Goal: Task Accomplishment & Management: Complete application form

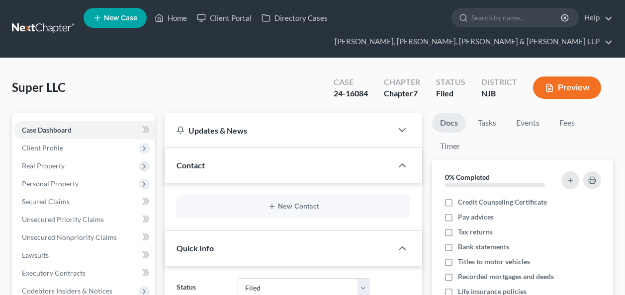
select select "6"
click at [490, 19] on input "search" at bounding box center [516, 17] width 91 height 18
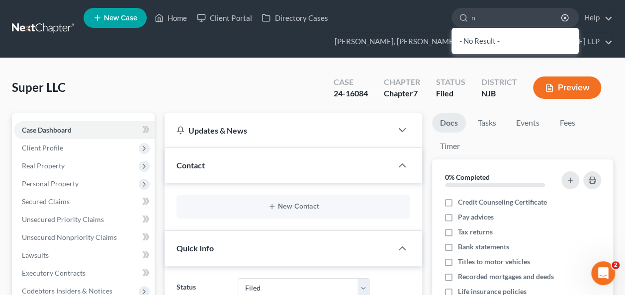
type input "n"
click at [488, 20] on input "n" at bounding box center [516, 17] width 91 height 18
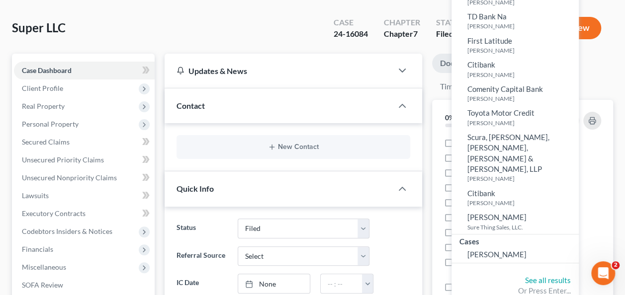
scroll to position [80, 0]
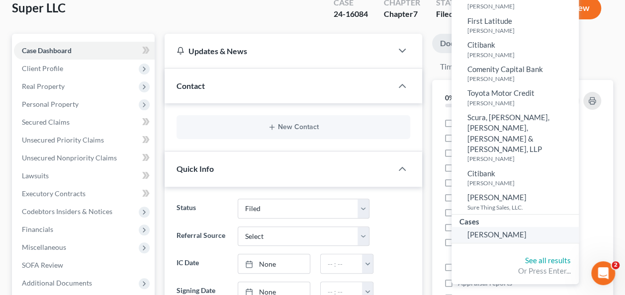
type input "[PERSON_NAME]"
click at [495, 230] on span "[PERSON_NAME]" at bounding box center [496, 234] width 59 height 9
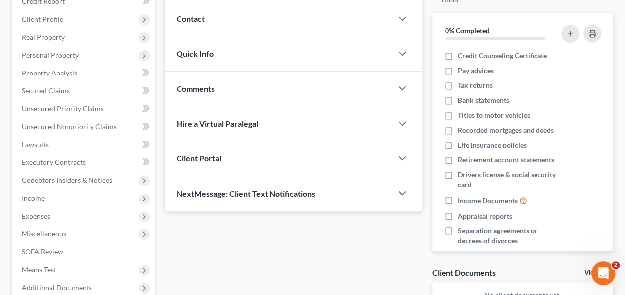
scroll to position [165, 0]
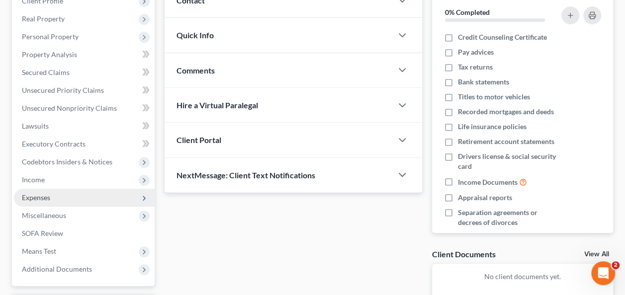
click at [46, 196] on span "Expenses" at bounding box center [36, 197] width 28 height 8
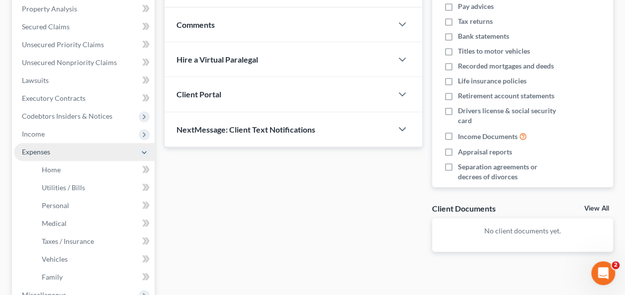
scroll to position [241, 0]
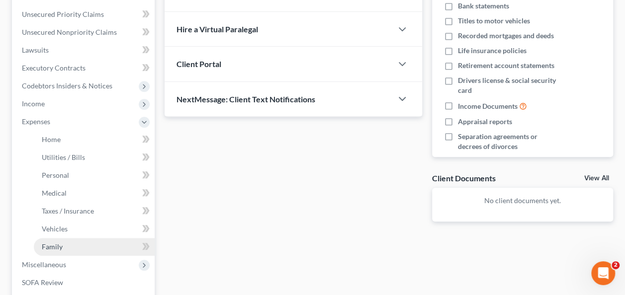
click at [67, 247] on link "Family" at bounding box center [94, 247] width 121 height 18
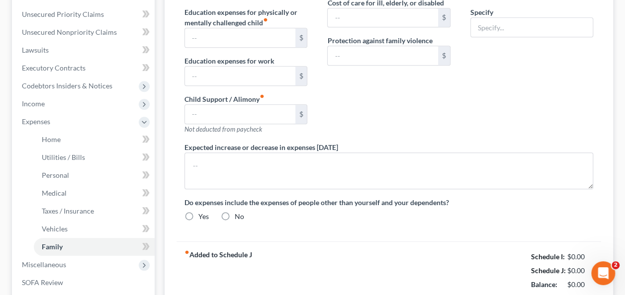
scroll to position [113, 0]
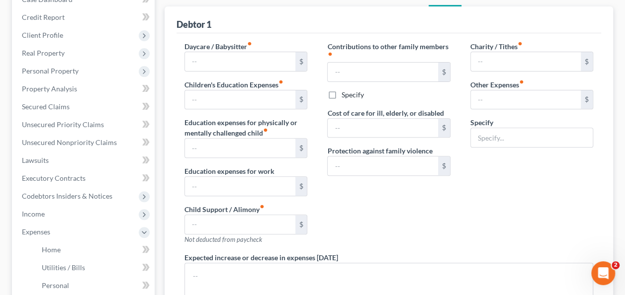
type input "0.00"
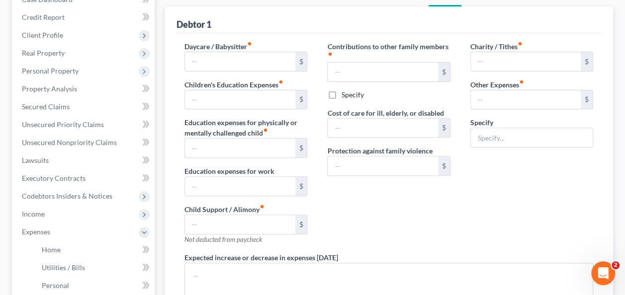
type input "0.00"
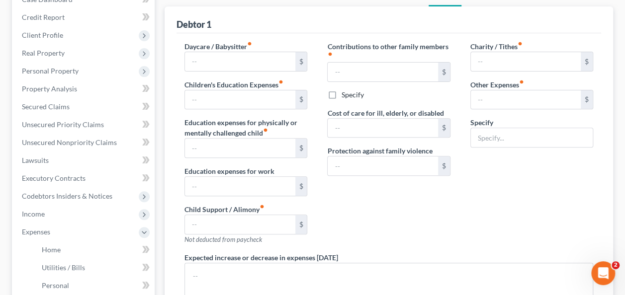
radio input "true"
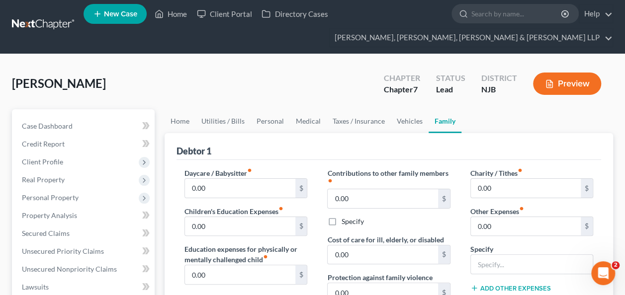
scroll to position [0, 0]
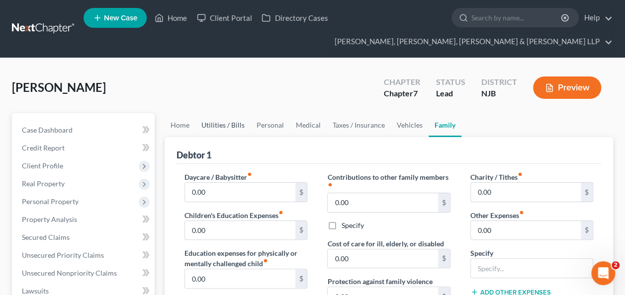
click at [200, 126] on link "Utilities / Bills" at bounding box center [222, 125] width 55 height 24
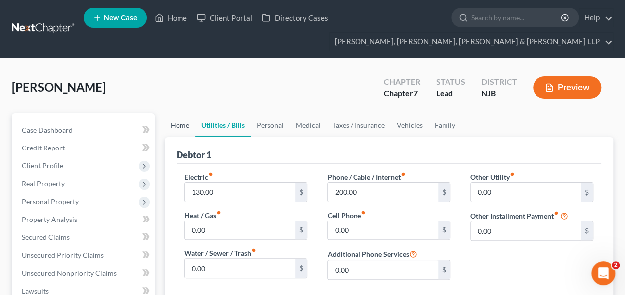
click at [171, 131] on link "Home" at bounding box center [180, 125] width 31 height 24
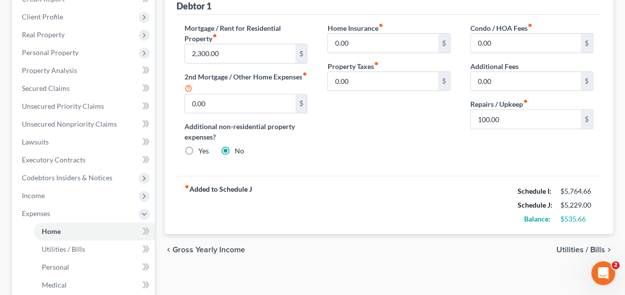
scroll to position [153, 0]
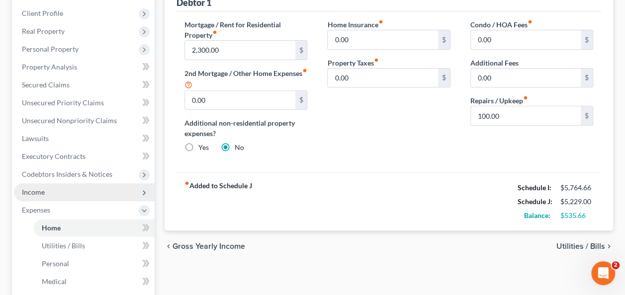
click at [87, 193] on span "Income" at bounding box center [84, 192] width 141 height 18
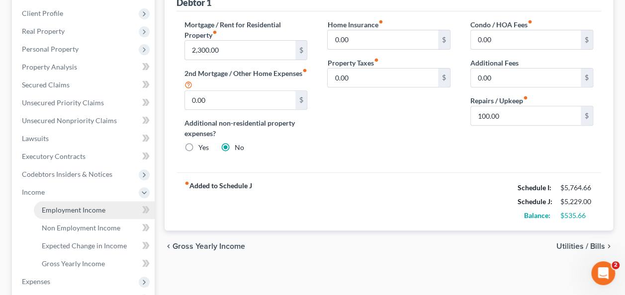
click at [96, 210] on span "Employment Income" at bounding box center [74, 210] width 64 height 8
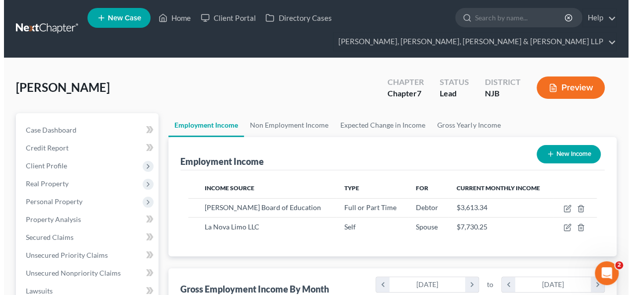
scroll to position [177, 250]
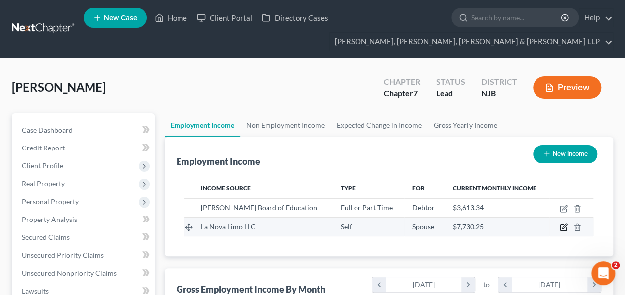
click at [564, 226] on icon "button" at bounding box center [564, 228] width 8 height 8
select select "1"
select select "33"
select select "0"
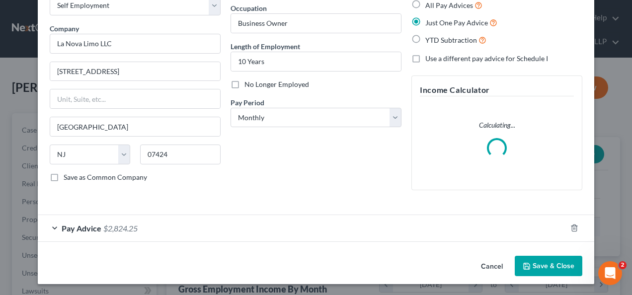
scroll to position [52, 0]
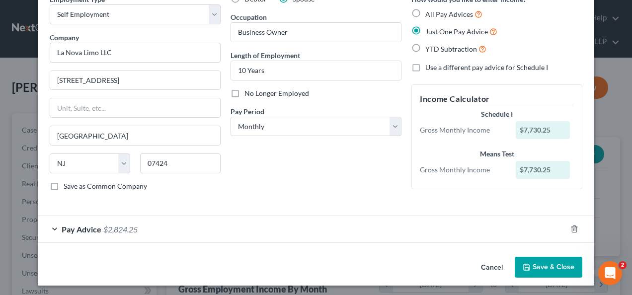
click at [252, 231] on div "Pay Advice $2,824.25" at bounding box center [302, 229] width 529 height 26
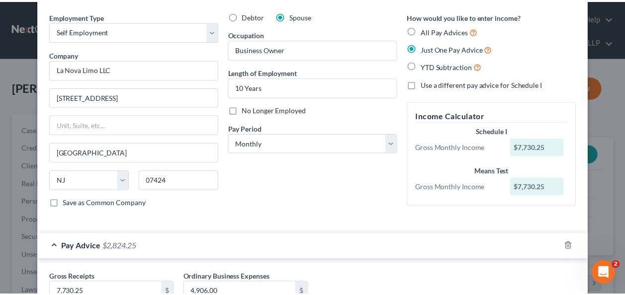
scroll to position [0, 0]
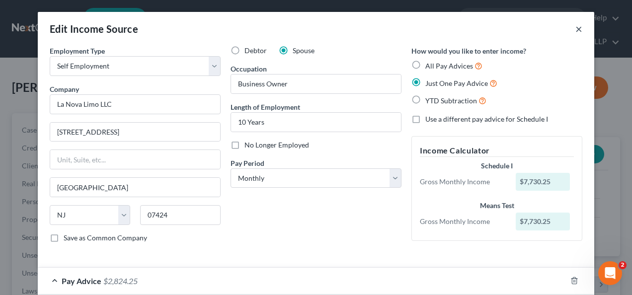
click at [576, 33] on button "×" at bounding box center [579, 29] width 7 height 12
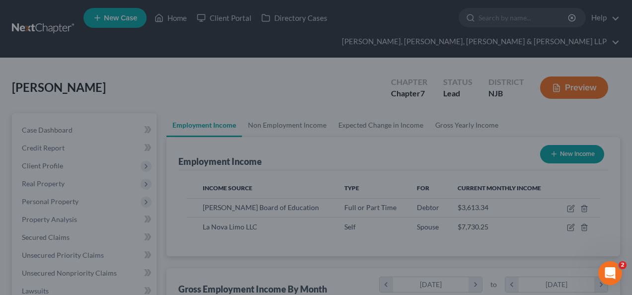
scroll to position [497065, 496992]
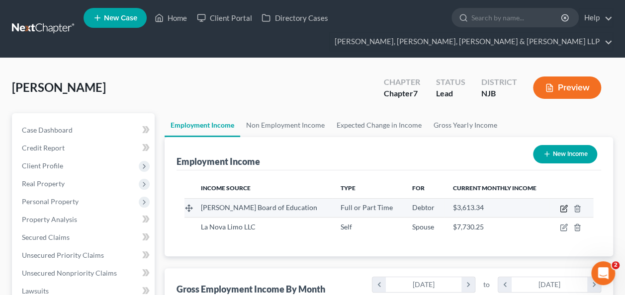
click at [560, 205] on icon "button" at bounding box center [564, 209] width 8 height 8
select select "0"
select select "33"
select select "1"
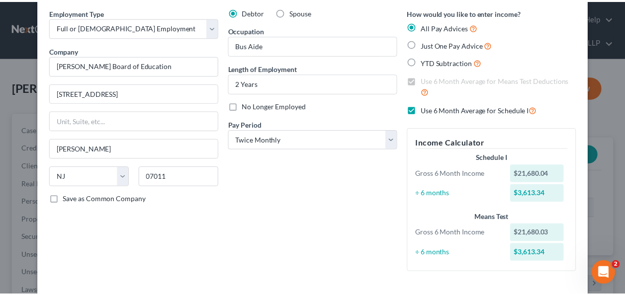
scroll to position [0, 0]
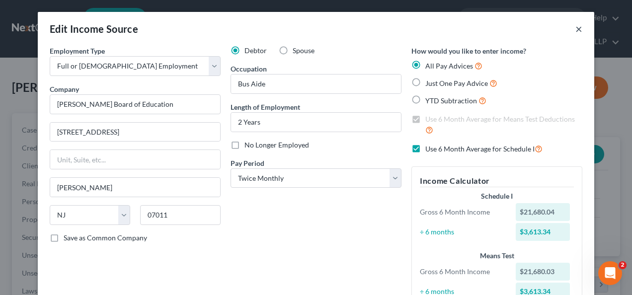
click at [576, 29] on button "×" at bounding box center [579, 29] width 7 height 12
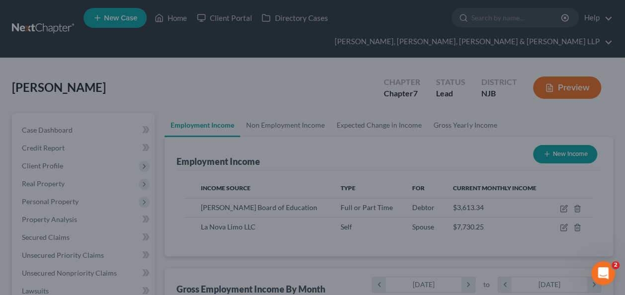
scroll to position [497065, 496992]
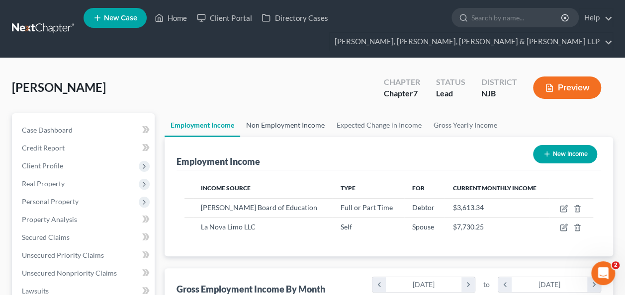
click at [314, 125] on link "Non Employment Income" at bounding box center [285, 125] width 90 height 24
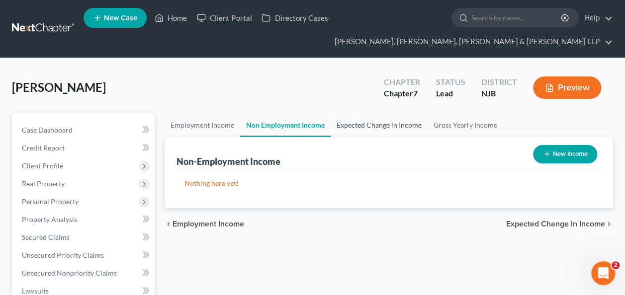
click at [359, 124] on link "Expected Change in Income" at bounding box center [379, 125] width 97 height 24
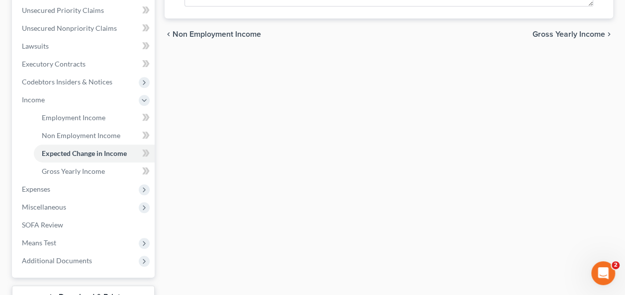
scroll to position [251, 0]
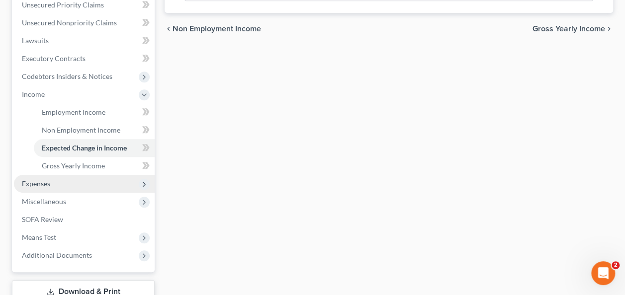
click at [90, 183] on span "Expenses" at bounding box center [84, 184] width 141 height 18
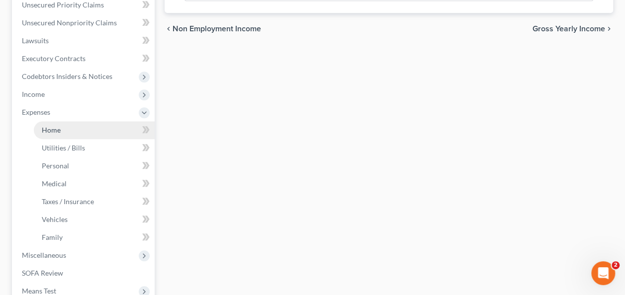
click at [81, 129] on link "Home" at bounding box center [94, 130] width 121 height 18
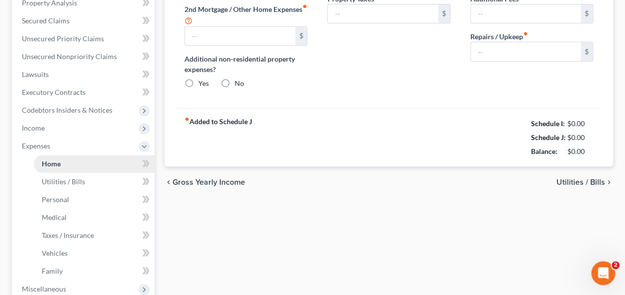
type input "2,300.00"
type input "0.00"
radio input "true"
type input "0.00"
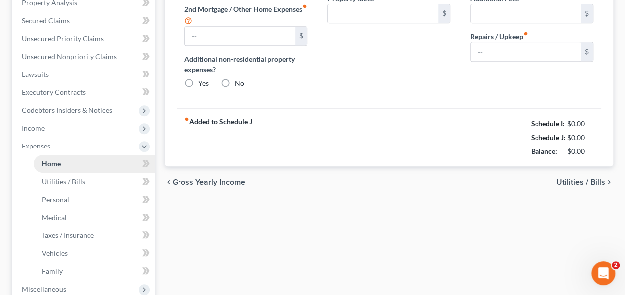
type input "0.00"
type input "100.00"
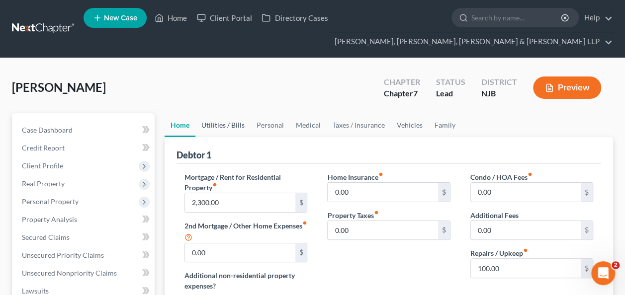
click at [217, 125] on link "Utilities / Bills" at bounding box center [222, 125] width 55 height 24
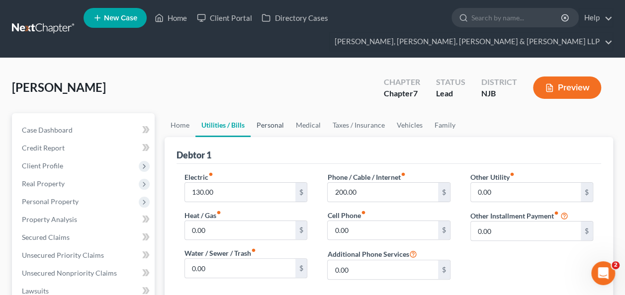
click at [276, 127] on link "Personal" at bounding box center [270, 125] width 39 height 24
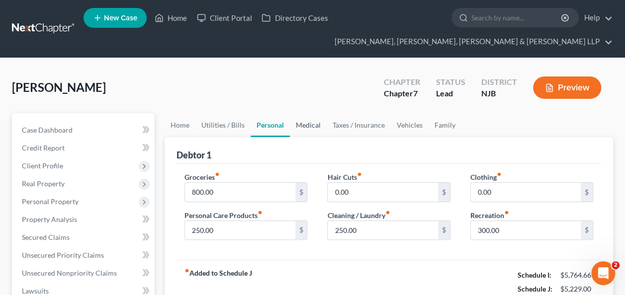
click at [304, 123] on link "Medical" at bounding box center [308, 125] width 37 height 24
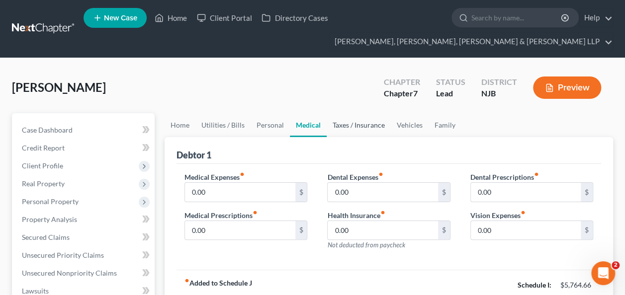
click at [349, 132] on link "Taxes / Insurance" at bounding box center [359, 125] width 64 height 24
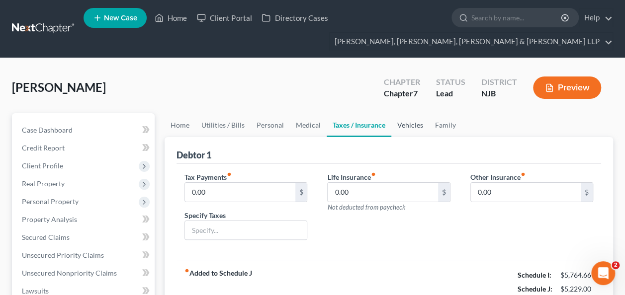
click at [412, 123] on link "Vehicles" at bounding box center [410, 125] width 38 height 24
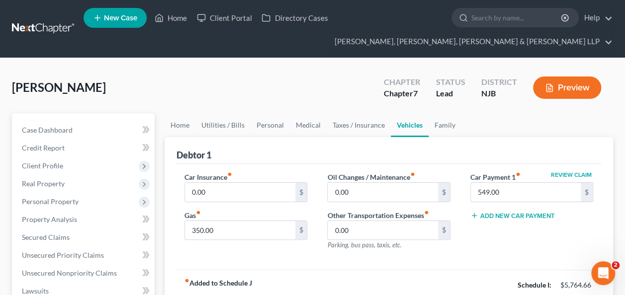
click at [412, 123] on link "Vehicles" at bounding box center [410, 125] width 38 height 24
click at [444, 123] on link "Family" at bounding box center [445, 125] width 33 height 24
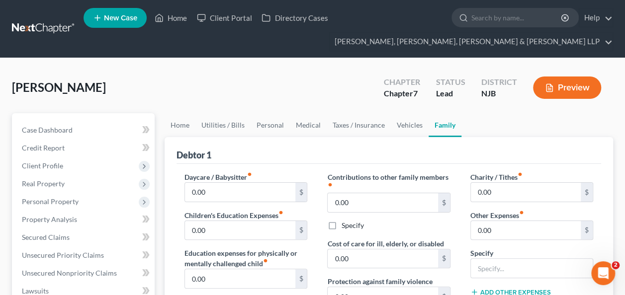
click at [35, 89] on span "[PERSON_NAME]" at bounding box center [59, 87] width 94 height 14
copy span "Hamouda"
click at [410, 129] on link "Vehicles" at bounding box center [410, 125] width 38 height 24
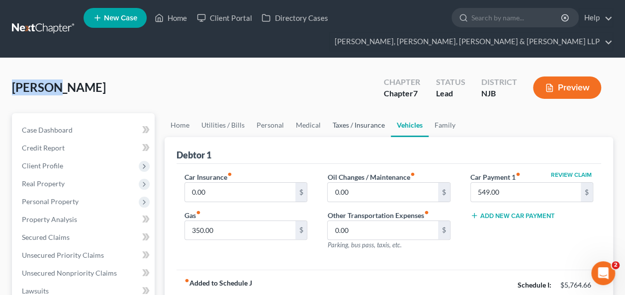
click at [362, 121] on link "Taxes / Insurance" at bounding box center [359, 125] width 64 height 24
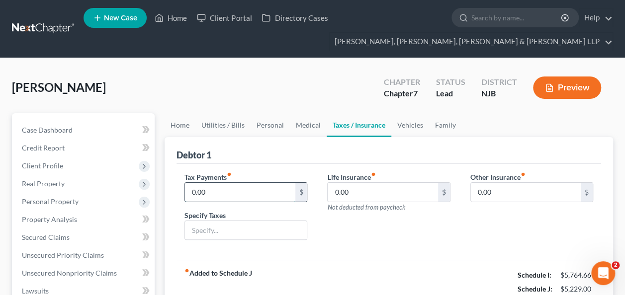
click at [226, 190] on input "0.00" at bounding box center [240, 192] width 110 height 19
click at [499, 190] on input "0.00" at bounding box center [526, 192] width 110 height 19
type input "3"
click at [408, 130] on link "Vehicles" at bounding box center [410, 125] width 38 height 24
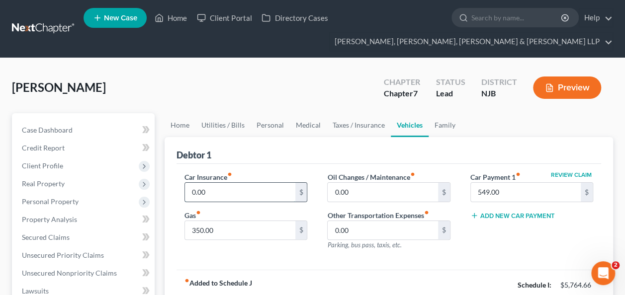
click at [235, 193] on input "0.00" at bounding box center [240, 192] width 110 height 19
type input "300"
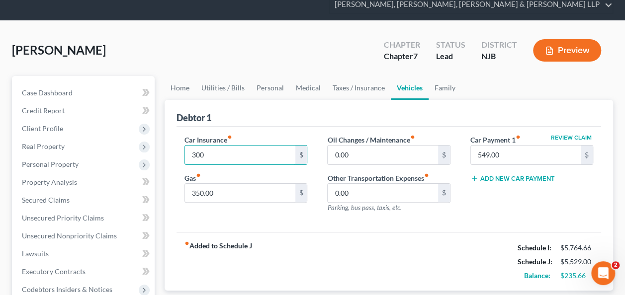
scroll to position [44, 0]
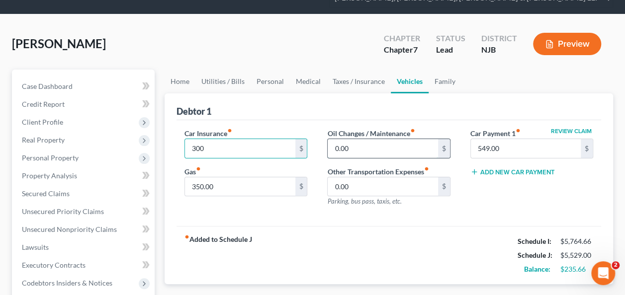
click at [409, 148] on input "0.00" at bounding box center [383, 148] width 110 height 19
click at [242, 79] on link "Utilities / Bills" at bounding box center [222, 82] width 55 height 24
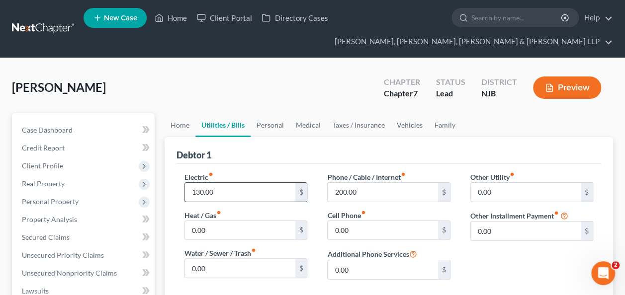
click at [216, 184] on input "130.00" at bounding box center [240, 192] width 110 height 19
type input "250"
click at [420, 193] on input "200.00" at bounding box center [383, 192] width 110 height 19
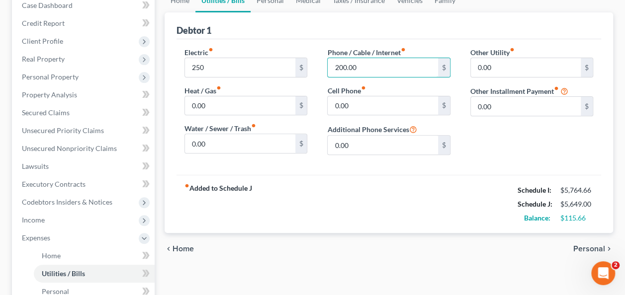
scroll to position [137, 0]
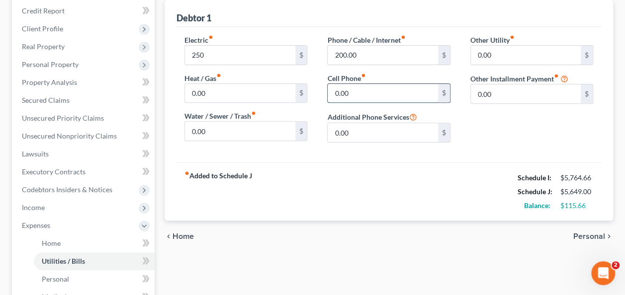
click at [366, 90] on input "0.00" at bounding box center [383, 93] width 110 height 19
click at [375, 62] on input "200.00" at bounding box center [383, 55] width 110 height 19
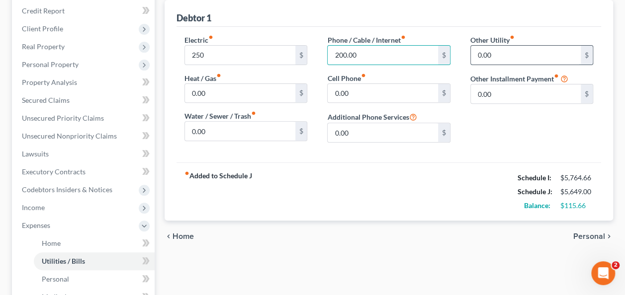
click at [520, 49] on input "0.00" at bounding box center [526, 55] width 110 height 19
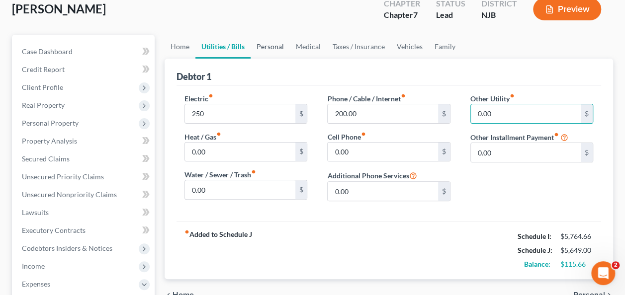
click at [259, 53] on link "Personal" at bounding box center [270, 47] width 39 height 24
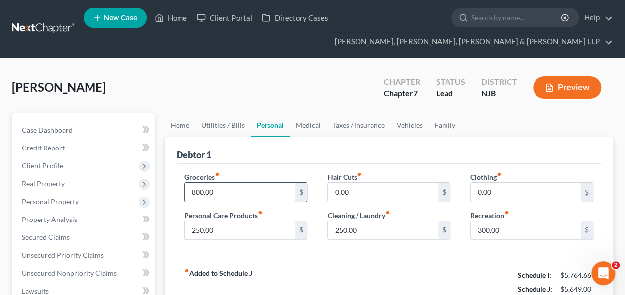
click at [209, 187] on input "800.00" at bounding box center [240, 192] width 110 height 19
click at [213, 221] on input "250.00" at bounding box center [240, 230] width 110 height 19
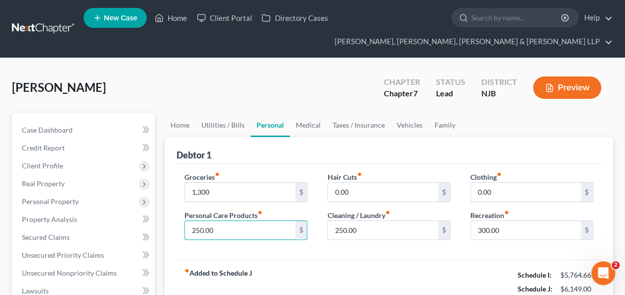
scroll to position [70, 0]
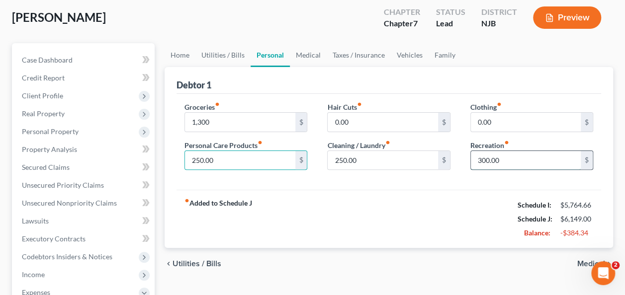
click at [496, 155] on input "300.00" at bounding box center [526, 160] width 110 height 19
click at [207, 121] on input "1,300" at bounding box center [240, 122] width 110 height 19
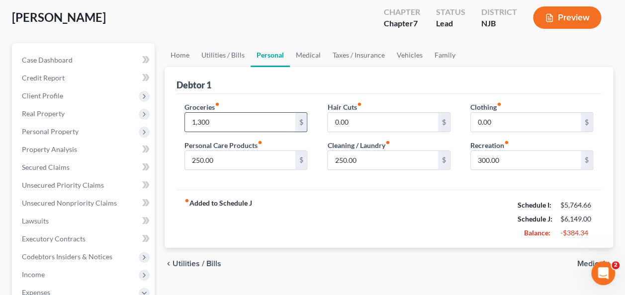
click at [207, 121] on input "1,300" at bounding box center [240, 122] width 110 height 19
type input "1"
type input "1,100"
click at [205, 163] on input "250.00" at bounding box center [240, 160] width 110 height 19
click at [491, 152] on input "300.00" at bounding box center [526, 160] width 110 height 19
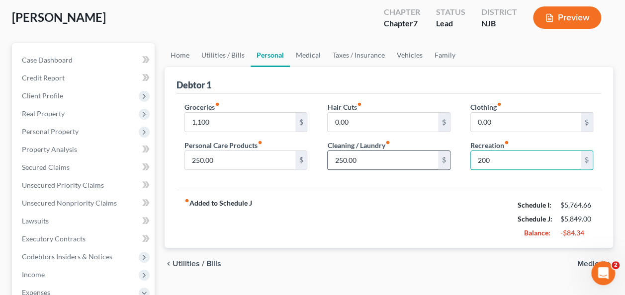
type input "200"
click at [385, 154] on input "250.00" at bounding box center [383, 160] width 110 height 19
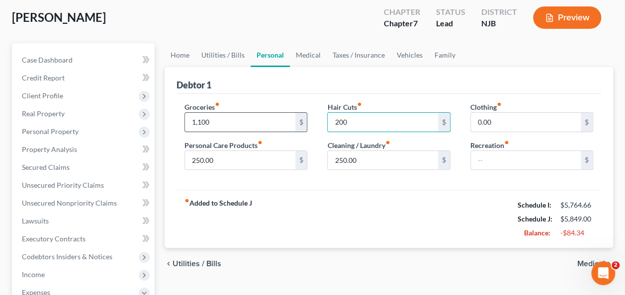
type input "200"
click at [208, 120] on input "1,100" at bounding box center [240, 122] width 110 height 19
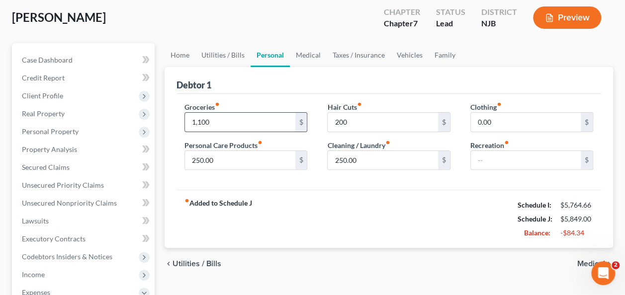
click at [208, 120] on input "1,100" at bounding box center [240, 122] width 110 height 19
click at [196, 161] on input "250.00" at bounding box center [240, 160] width 110 height 19
click at [205, 116] on input "1,100" at bounding box center [240, 122] width 110 height 19
click at [196, 159] on input "250.00" at bounding box center [240, 160] width 110 height 19
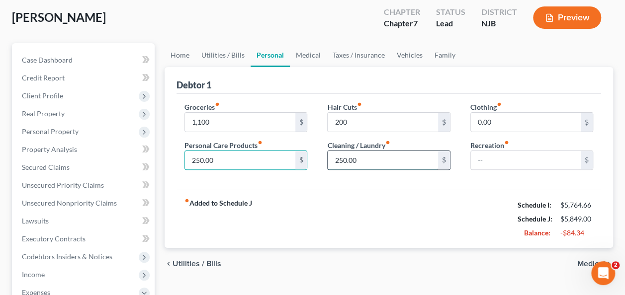
click at [362, 159] on input "250.00" at bounding box center [383, 160] width 110 height 19
type input "100"
click at [372, 121] on input "200" at bounding box center [383, 122] width 110 height 19
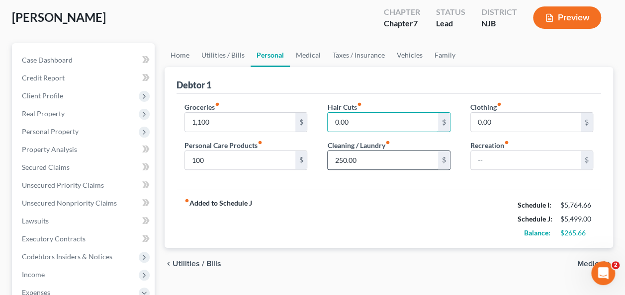
type input "0.00"
click at [347, 158] on input "250.00" at bounding box center [383, 160] width 110 height 19
click at [219, 122] on input "1,100" at bounding box center [240, 122] width 110 height 19
type input "1,300"
click at [345, 157] on input "250.00" at bounding box center [383, 160] width 110 height 19
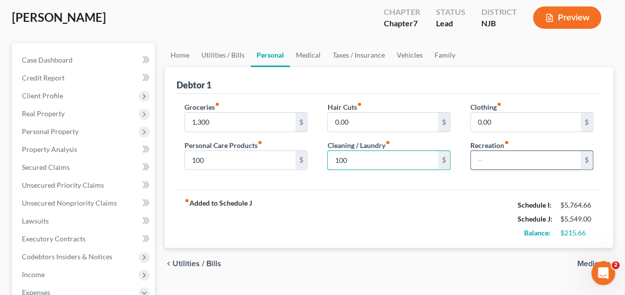
type input "100"
click at [488, 161] on input "text" at bounding box center [526, 160] width 110 height 19
type input "200"
click at [396, 155] on input "100" at bounding box center [383, 160] width 110 height 19
click at [409, 117] on input "0.00" at bounding box center [383, 122] width 110 height 19
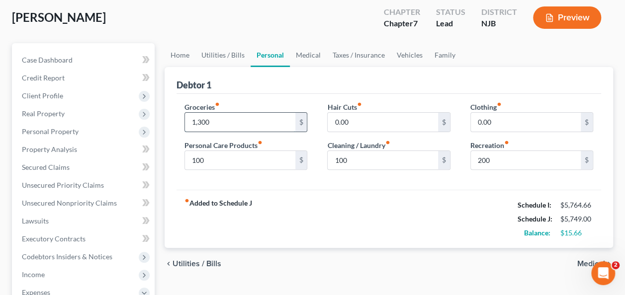
click at [241, 121] on input "1,300" at bounding box center [240, 122] width 110 height 19
click at [380, 110] on div "Hair Cuts fiber_manual_record 0.00 $" at bounding box center [388, 117] width 123 height 30
click at [384, 118] on input "0.00" at bounding box center [383, 122] width 110 height 19
click at [305, 64] on link "Medical" at bounding box center [308, 55] width 37 height 24
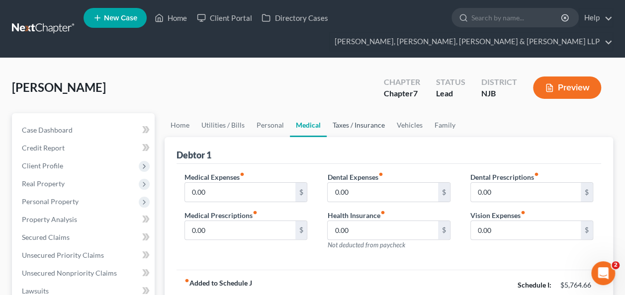
click at [364, 116] on link "Taxes / Insurance" at bounding box center [359, 125] width 64 height 24
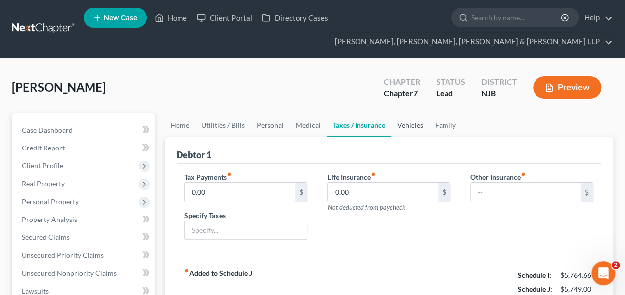
click at [409, 134] on link "Vehicles" at bounding box center [410, 125] width 38 height 24
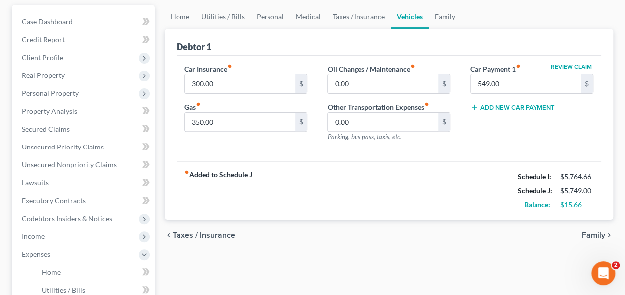
scroll to position [109, 0]
click at [389, 119] on input "0.00" at bounding box center [383, 121] width 110 height 19
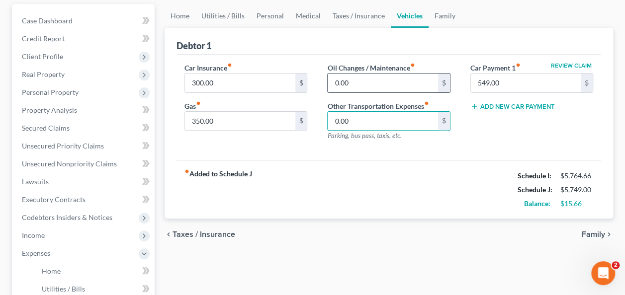
click at [415, 82] on input "0.00" at bounding box center [383, 83] width 110 height 19
click at [525, 81] on input "549.00" at bounding box center [526, 83] width 110 height 19
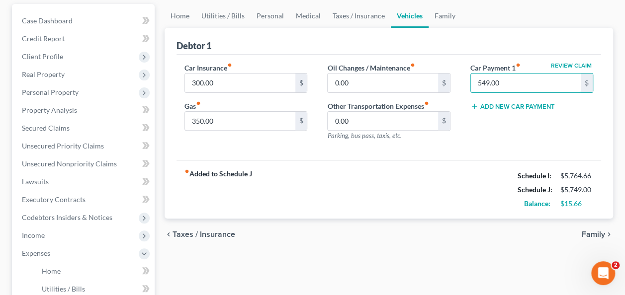
scroll to position [23, 0]
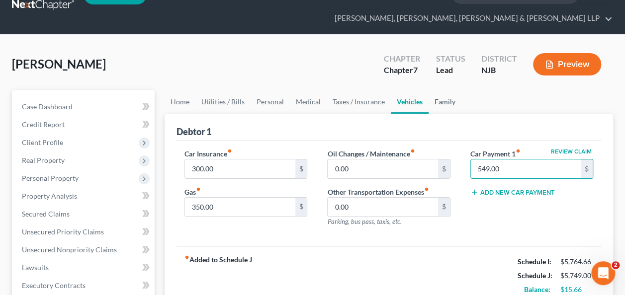
click at [441, 92] on link "Family" at bounding box center [445, 102] width 33 height 24
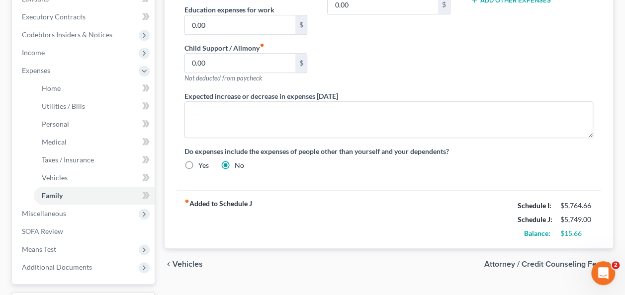
scroll to position [303, 0]
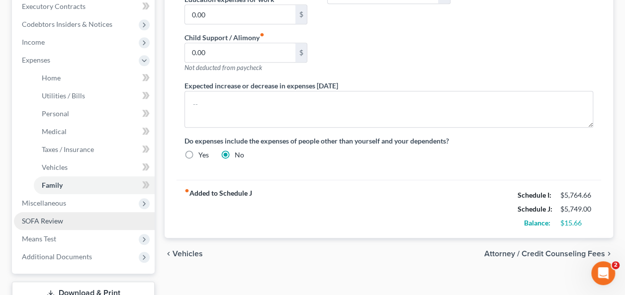
click at [56, 218] on span "SOFA Review" at bounding box center [42, 221] width 41 height 8
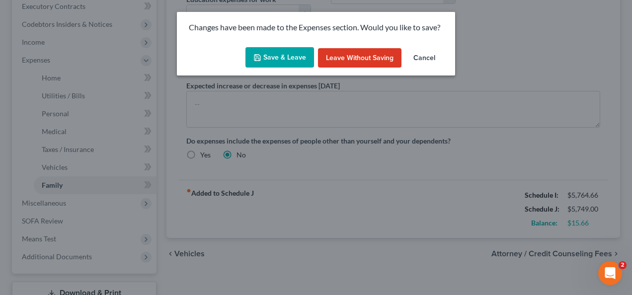
click at [260, 63] on button "Save & Leave" at bounding box center [280, 57] width 69 height 21
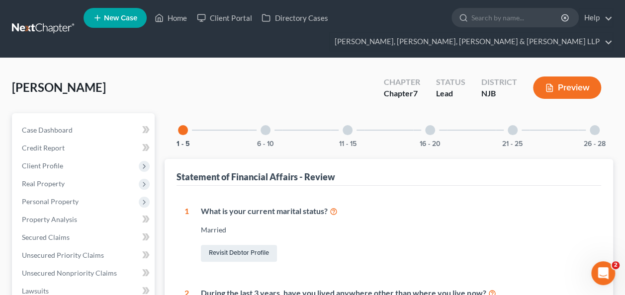
click at [267, 128] on div at bounding box center [266, 130] width 10 height 10
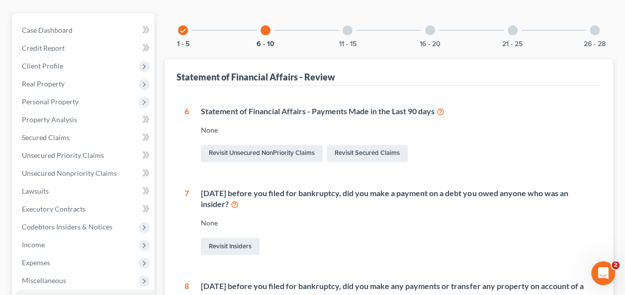
scroll to position [88, 0]
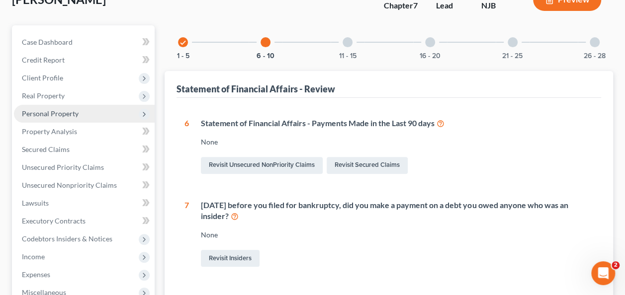
click at [76, 114] on span "Personal Property" at bounding box center [50, 113] width 57 height 8
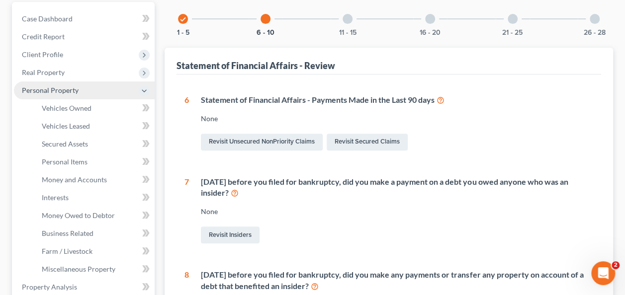
scroll to position [133, 0]
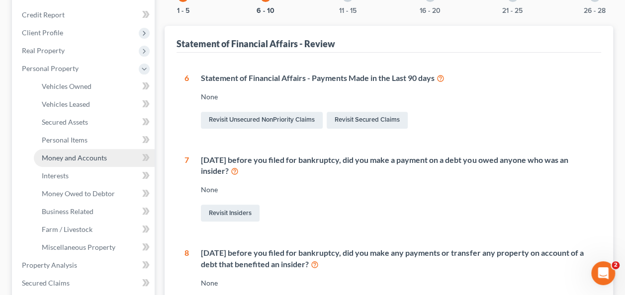
click at [81, 159] on span "Money and Accounts" at bounding box center [74, 158] width 65 height 8
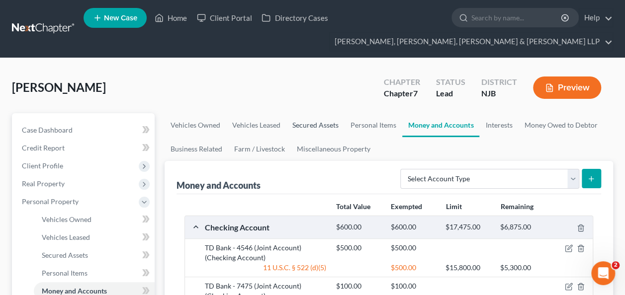
click at [295, 131] on link "Secured Assets" at bounding box center [315, 125] width 58 height 24
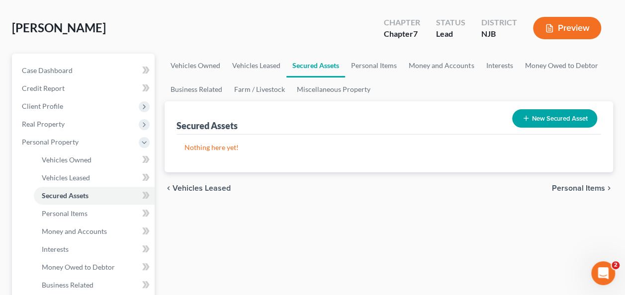
scroll to position [62, 0]
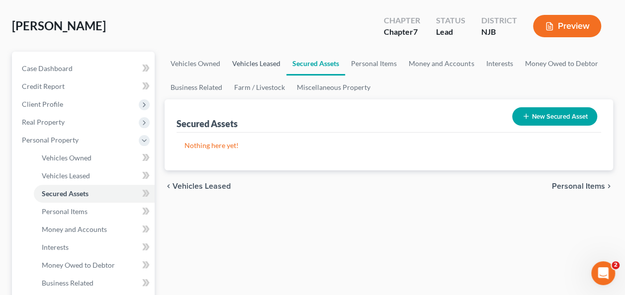
click at [256, 70] on link "Vehicles Leased" at bounding box center [256, 64] width 60 height 24
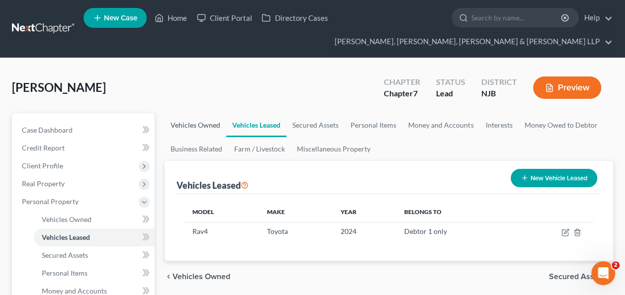
click at [204, 117] on link "Vehicles Owned" at bounding box center [196, 125] width 62 height 24
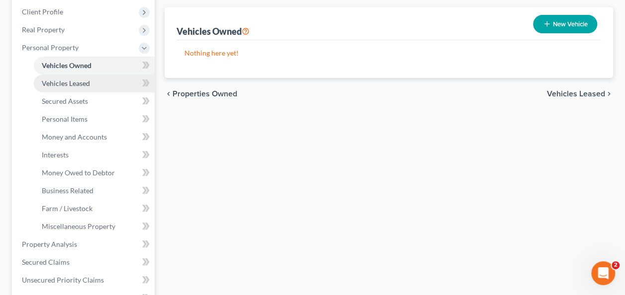
click at [86, 84] on span "Vehicles Leased" at bounding box center [66, 83] width 48 height 8
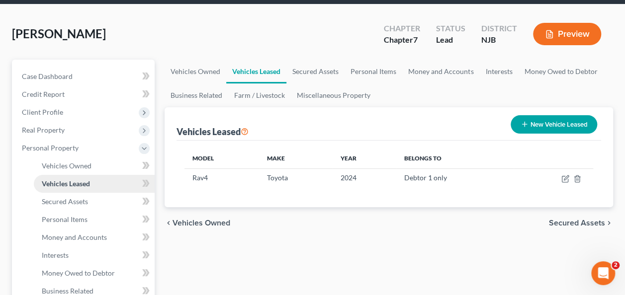
scroll to position [69, 0]
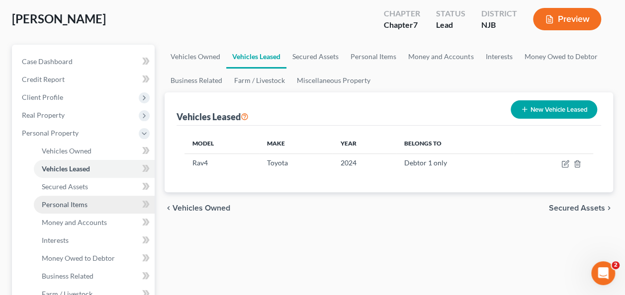
click at [103, 206] on link "Personal Items" at bounding box center [94, 205] width 121 height 18
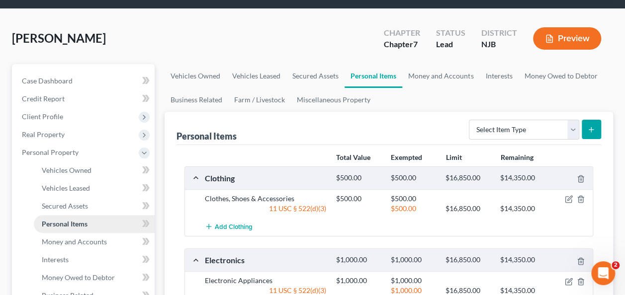
scroll to position [49, 0]
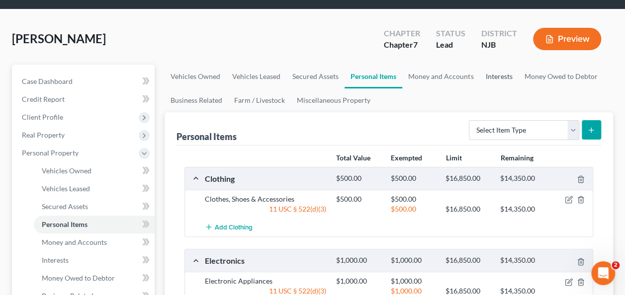
click at [500, 76] on link "Interests" at bounding box center [498, 77] width 39 height 24
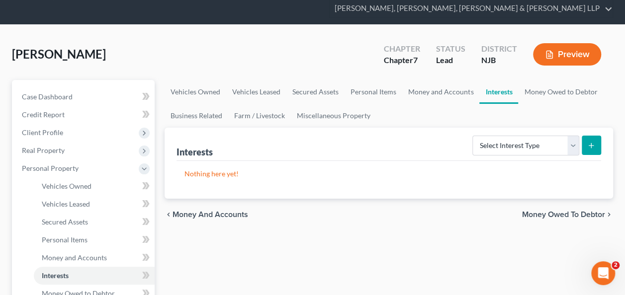
scroll to position [42, 0]
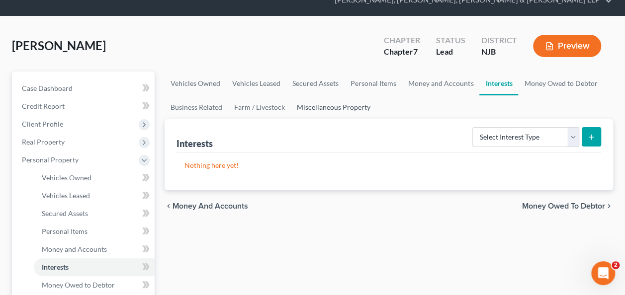
click at [335, 104] on link "Miscellaneous Property" at bounding box center [334, 107] width 86 height 24
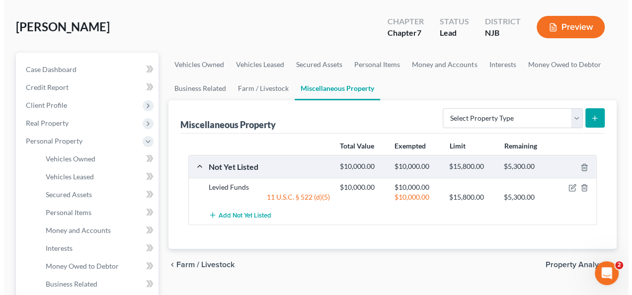
scroll to position [62, 0]
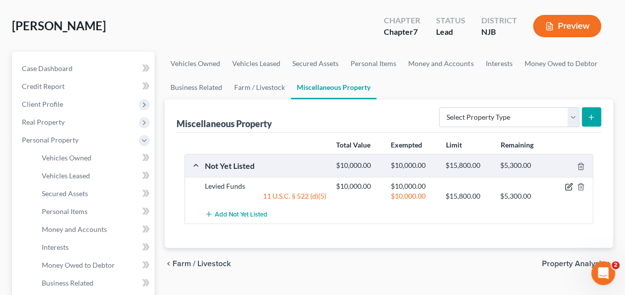
click at [566, 183] on icon "button" at bounding box center [569, 187] width 8 height 8
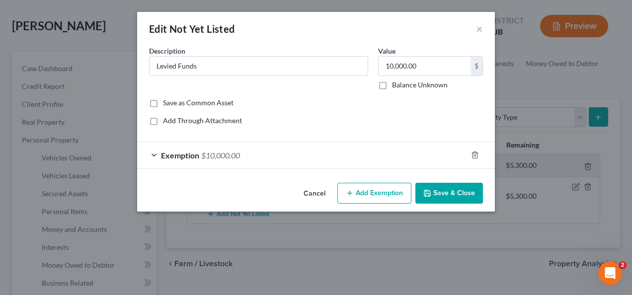
click at [318, 162] on div "Exemption $10,000.00" at bounding box center [302, 155] width 330 height 26
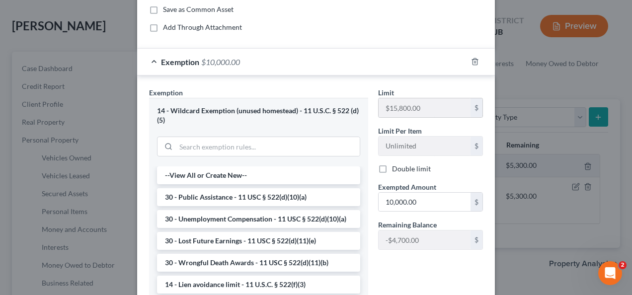
scroll to position [193, 0]
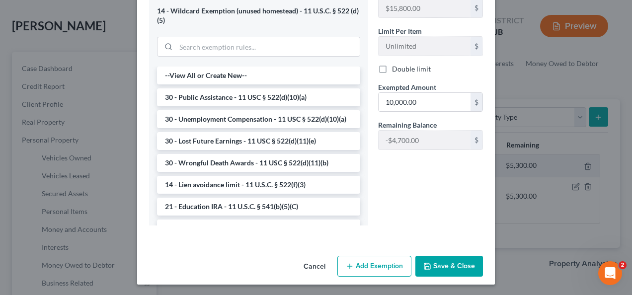
click at [466, 271] on button "Save & Close" at bounding box center [450, 266] width 68 height 21
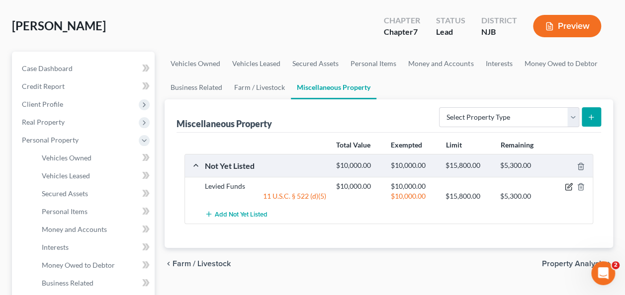
click at [569, 187] on icon "button" at bounding box center [569, 187] width 8 height 8
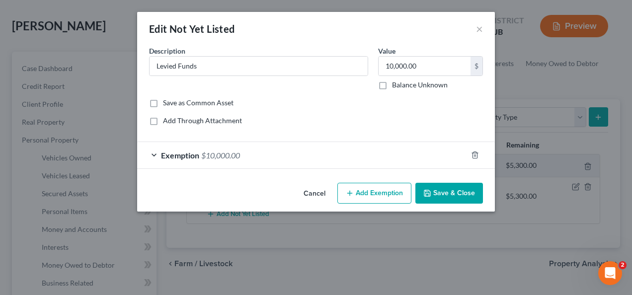
click at [418, 156] on div "Exemption $10,000.00" at bounding box center [302, 155] width 330 height 26
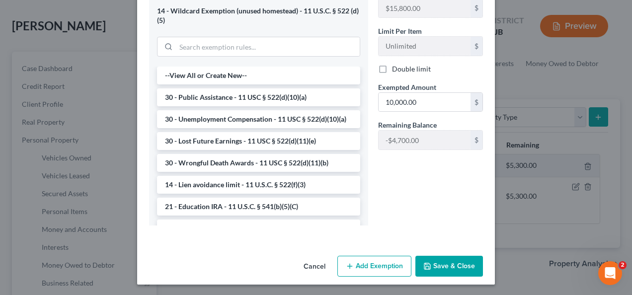
click at [451, 274] on button "Save & Close" at bounding box center [450, 266] width 68 height 21
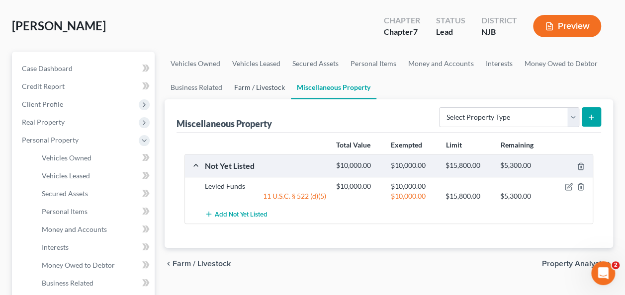
click at [270, 90] on link "Farm / Livestock" at bounding box center [259, 88] width 63 height 24
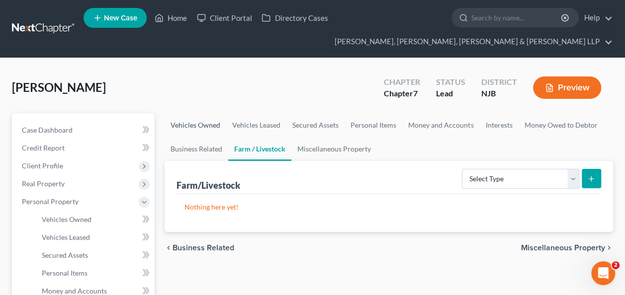
click at [194, 127] on link "Vehicles Owned" at bounding box center [196, 125] width 62 height 24
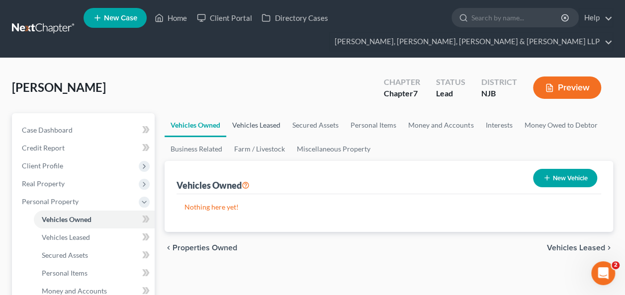
click at [233, 127] on link "Vehicles Leased" at bounding box center [256, 125] width 60 height 24
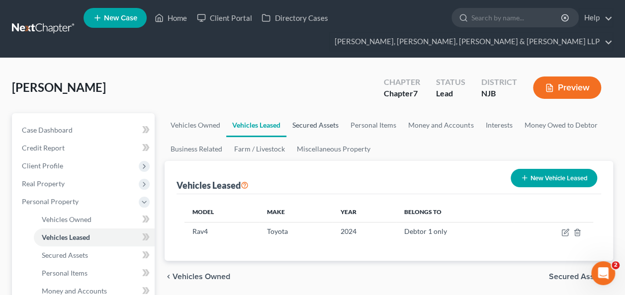
click at [326, 128] on link "Secured Assets" at bounding box center [315, 125] width 58 height 24
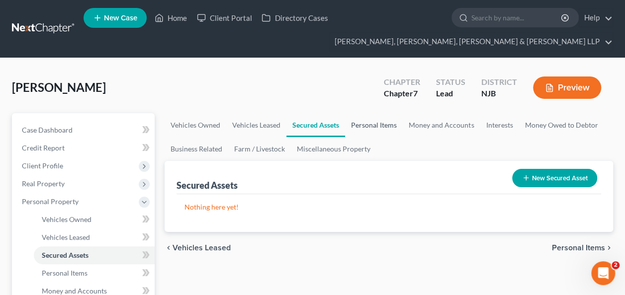
click at [372, 127] on link "Personal Items" at bounding box center [374, 125] width 58 height 24
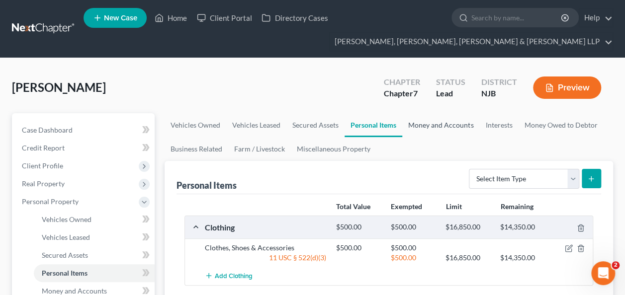
click at [435, 135] on link "Money and Accounts" at bounding box center [440, 125] width 77 height 24
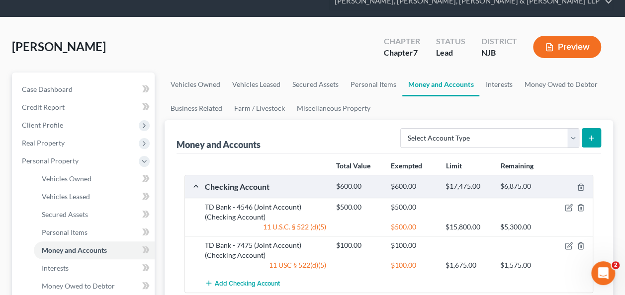
scroll to position [31, 0]
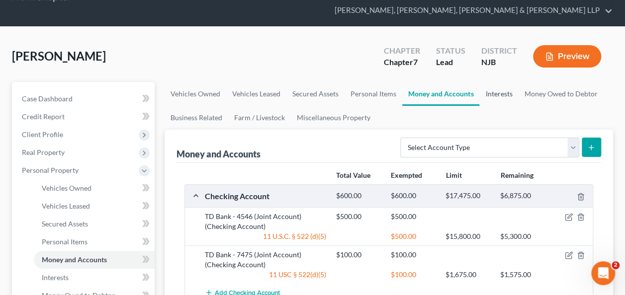
click at [499, 95] on link "Interests" at bounding box center [498, 94] width 39 height 24
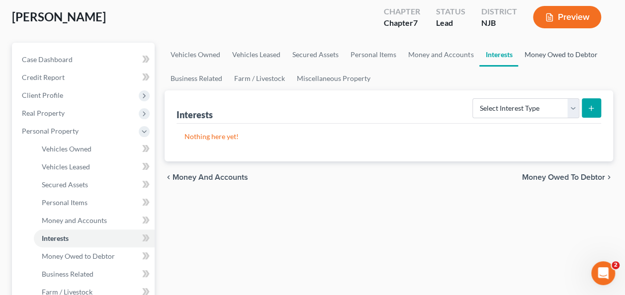
click at [543, 59] on link "Money Owed to Debtor" at bounding box center [560, 55] width 85 height 24
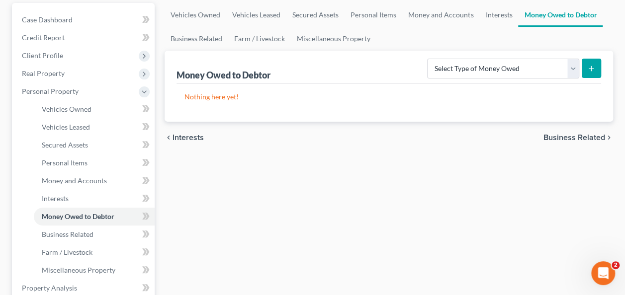
scroll to position [111, 0]
click at [207, 37] on link "Business Related" at bounding box center [197, 38] width 64 height 24
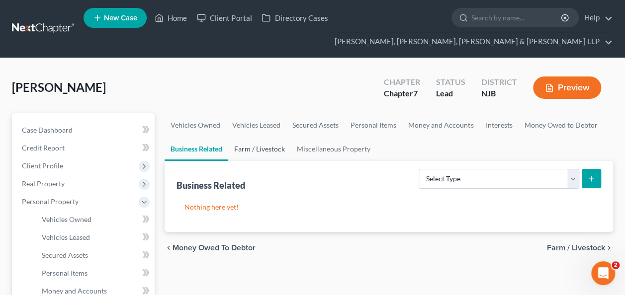
click at [270, 159] on link "Farm / Livestock" at bounding box center [259, 149] width 63 height 24
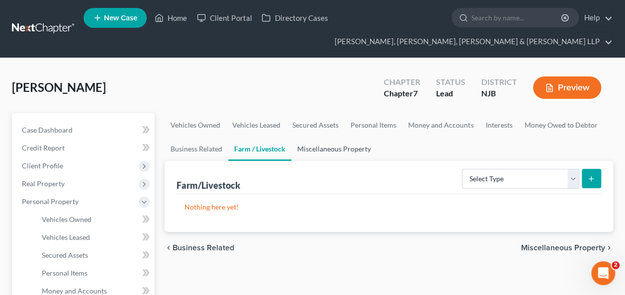
click at [299, 160] on link "Miscellaneous Property" at bounding box center [334, 149] width 86 height 24
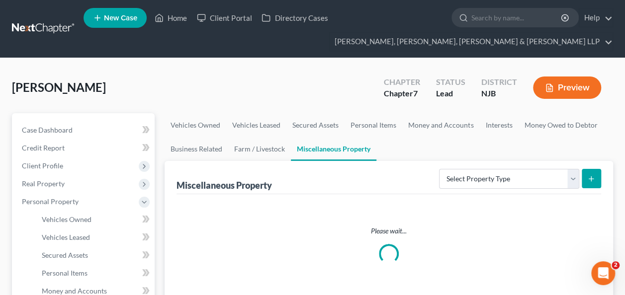
click at [318, 159] on link "Miscellaneous Property" at bounding box center [334, 149] width 86 height 24
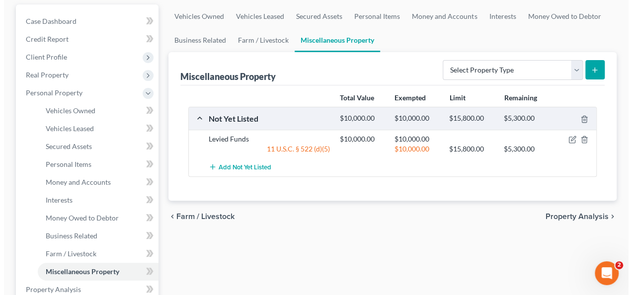
scroll to position [109, 0]
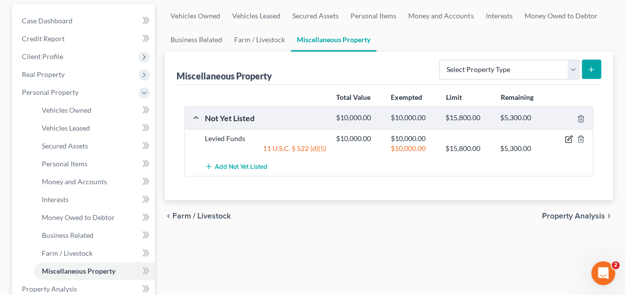
click at [571, 137] on icon "button" at bounding box center [569, 139] width 8 height 8
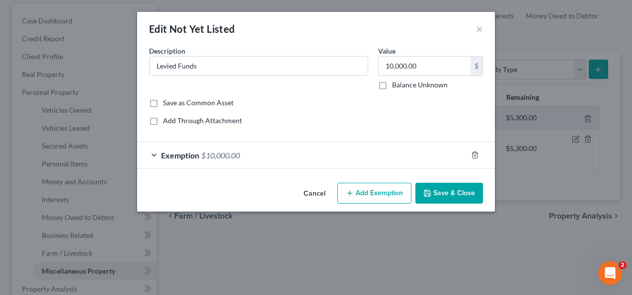
click at [395, 144] on div "Exemption $10,000.00" at bounding box center [302, 155] width 330 height 26
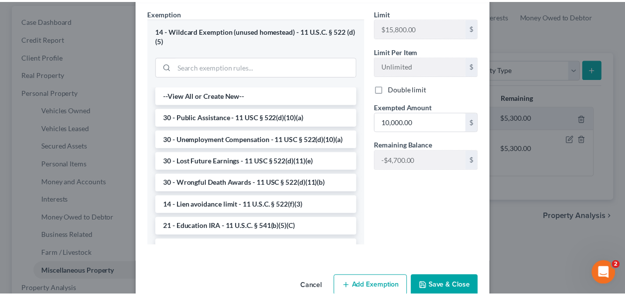
scroll to position [193, 0]
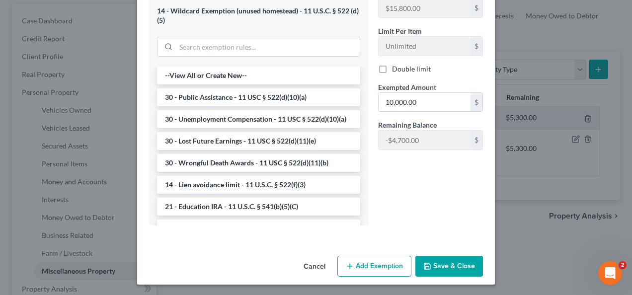
click at [469, 261] on button "Save & Close" at bounding box center [450, 266] width 68 height 21
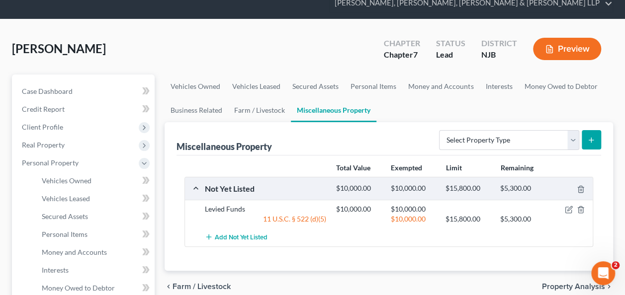
scroll to position [33, 0]
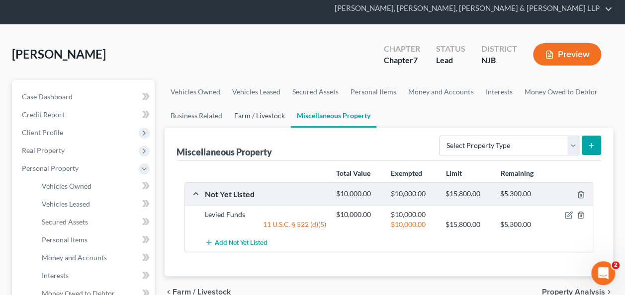
click at [254, 111] on link "Farm / Livestock" at bounding box center [259, 116] width 63 height 24
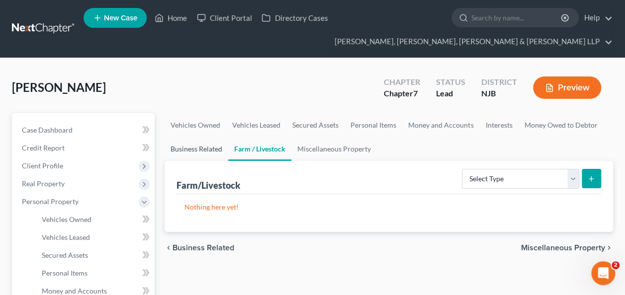
click at [209, 150] on link "Business Related" at bounding box center [197, 149] width 64 height 24
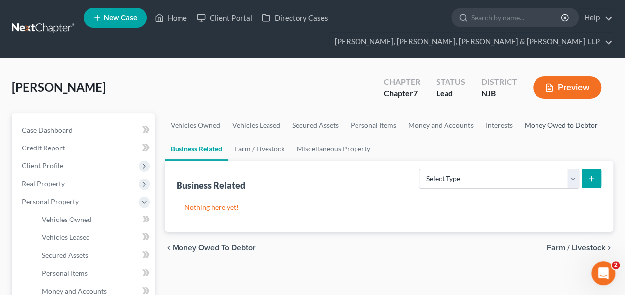
click at [557, 116] on link "Money Owed to Debtor" at bounding box center [560, 125] width 85 height 24
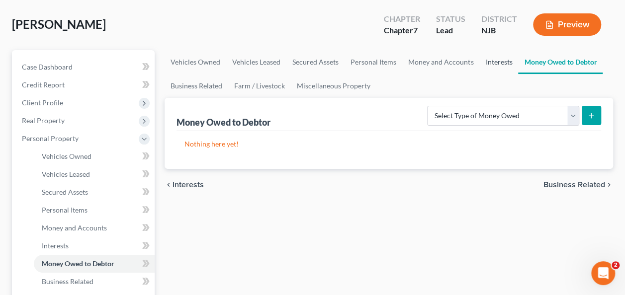
click at [514, 69] on link "Interests" at bounding box center [498, 62] width 39 height 24
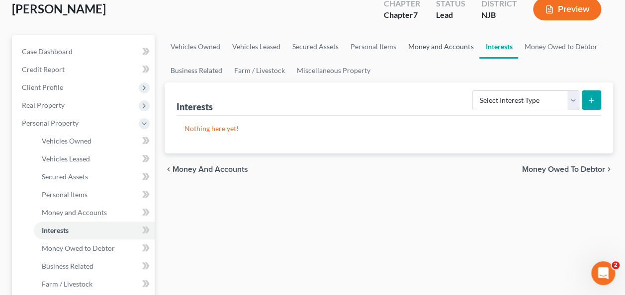
click at [467, 50] on link "Money and Accounts" at bounding box center [440, 47] width 77 height 24
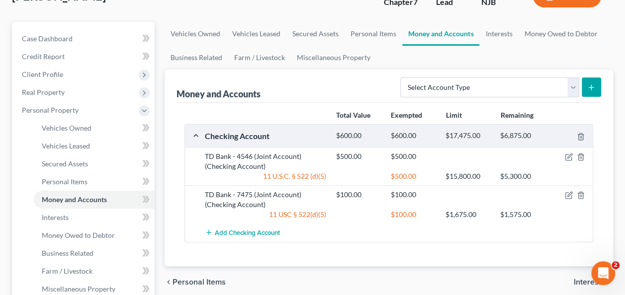
scroll to position [93, 0]
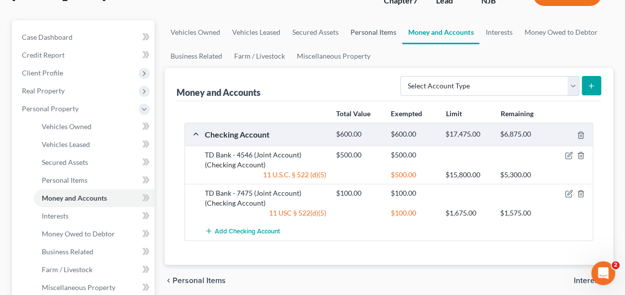
click at [372, 34] on link "Personal Items" at bounding box center [374, 32] width 58 height 24
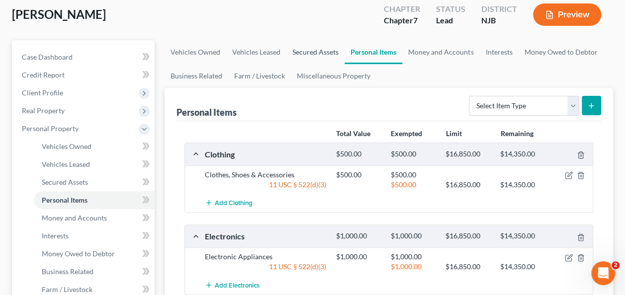
click at [328, 58] on link "Secured Assets" at bounding box center [315, 52] width 58 height 24
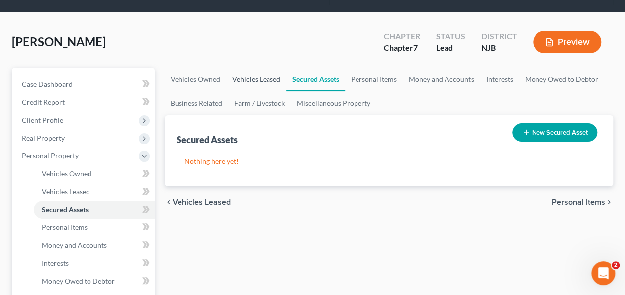
click at [255, 90] on link "Vehicles Leased" at bounding box center [256, 80] width 60 height 24
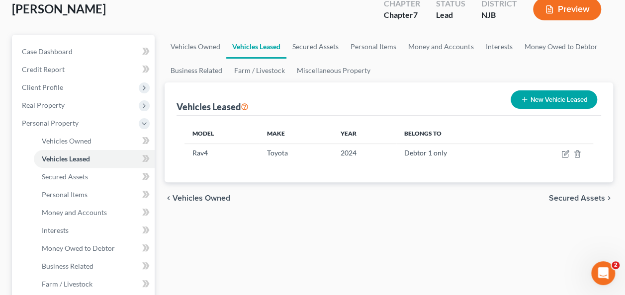
scroll to position [79, 0]
click at [182, 35] on link "Vehicles Owned" at bounding box center [196, 46] width 62 height 24
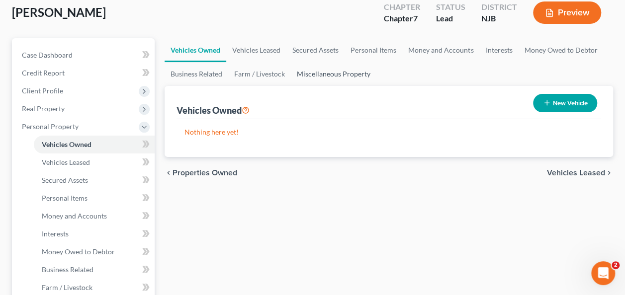
click at [342, 76] on link "Miscellaneous Property" at bounding box center [334, 74] width 86 height 24
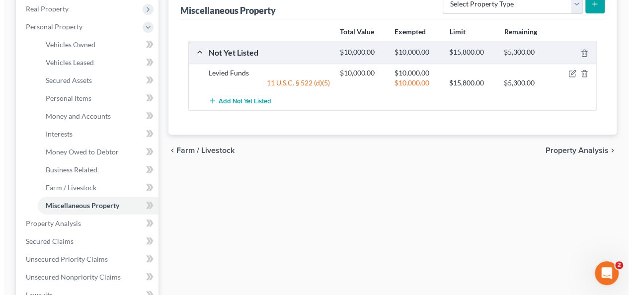
scroll to position [187, 0]
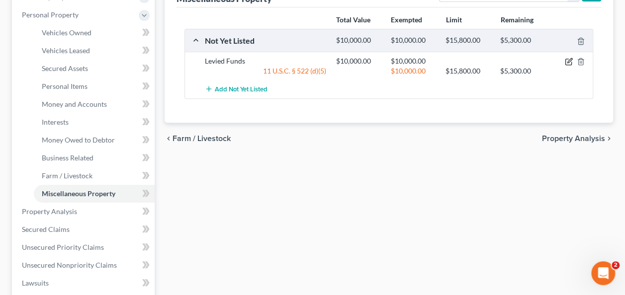
click at [569, 60] on icon "button" at bounding box center [569, 62] width 8 height 8
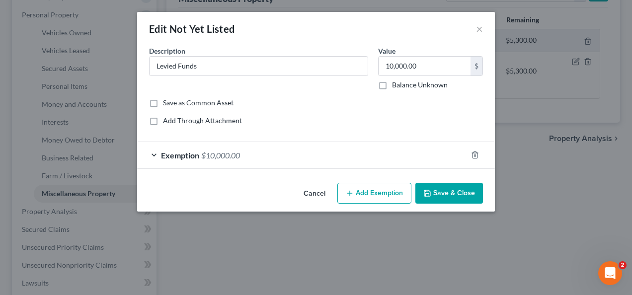
click at [409, 146] on div "Exemption $10,000.00" at bounding box center [302, 155] width 330 height 26
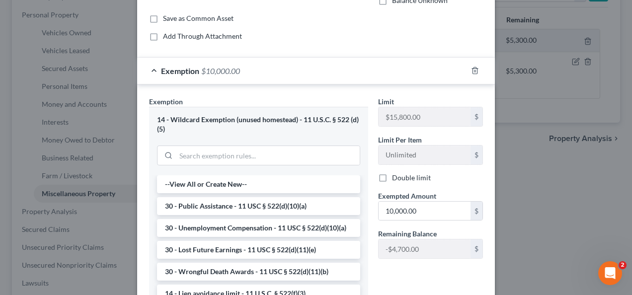
scroll to position [193, 0]
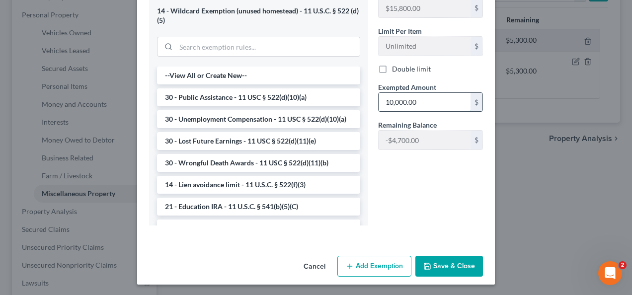
click at [436, 101] on input "10,000.00" at bounding box center [425, 102] width 92 height 19
click at [435, 100] on input "10,000.00" at bounding box center [425, 102] width 92 height 19
type input "6"
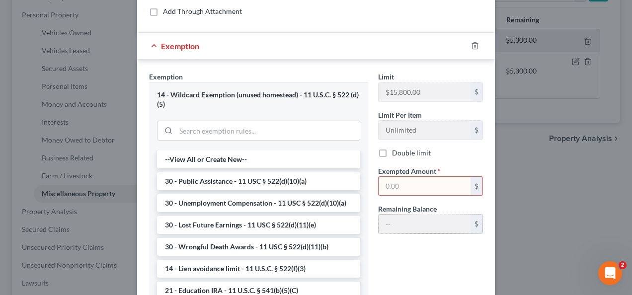
scroll to position [115, 0]
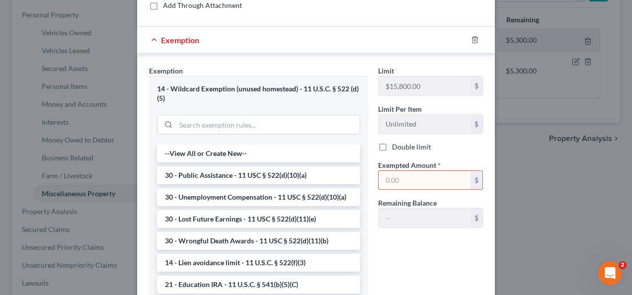
click at [431, 182] on input "text" at bounding box center [425, 180] width 92 height 19
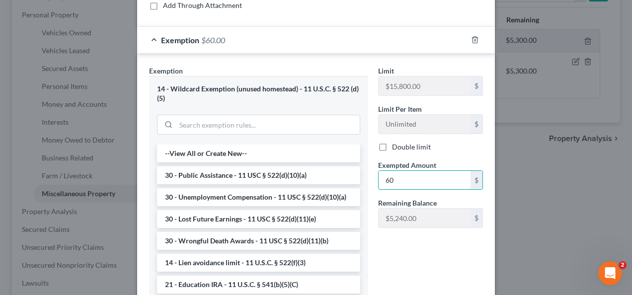
type input "6"
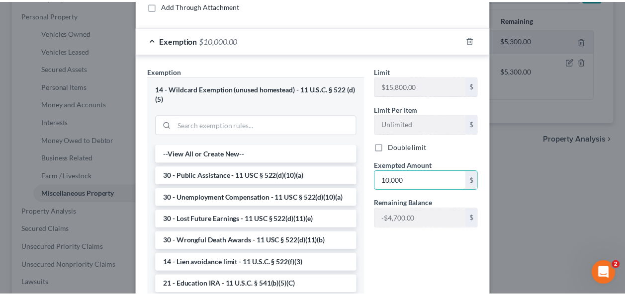
scroll to position [193, 0]
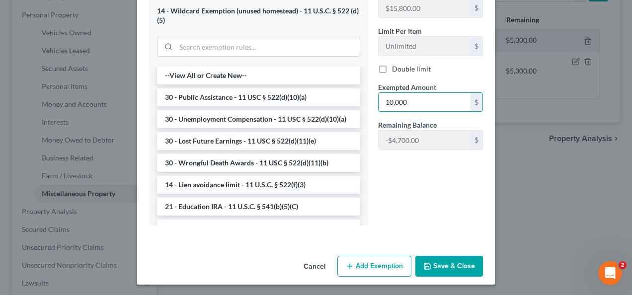
type input "10,000"
click at [450, 266] on button "Save & Close" at bounding box center [450, 266] width 68 height 21
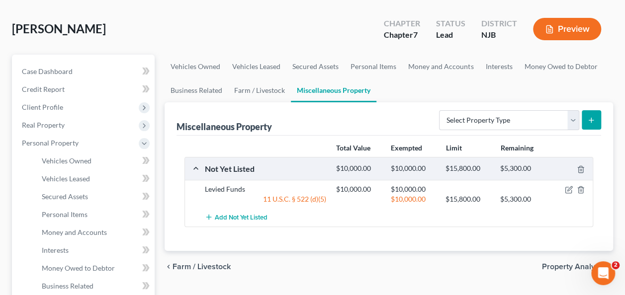
scroll to position [58, 0]
click at [254, 82] on link "Farm / Livestock" at bounding box center [259, 91] width 63 height 24
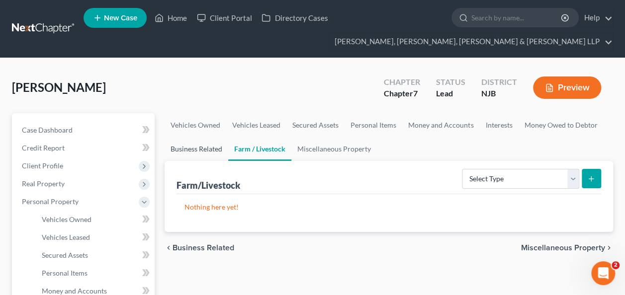
click at [202, 144] on link "Business Related" at bounding box center [197, 149] width 64 height 24
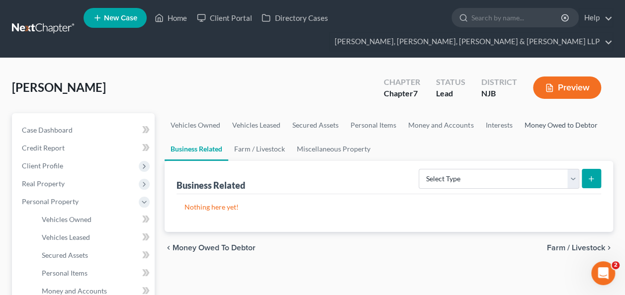
click at [558, 132] on link "Money Owed to Debtor" at bounding box center [560, 125] width 85 height 24
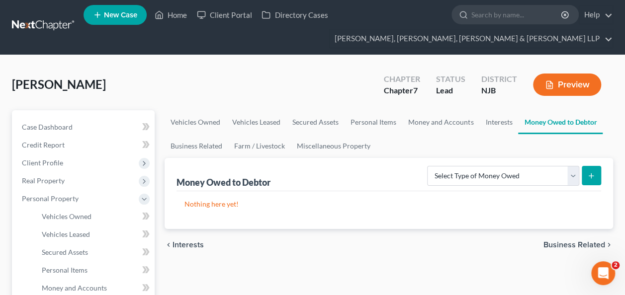
click at [475, 224] on div "Nothing here yet!" at bounding box center [389, 210] width 425 height 38
click at [487, 127] on link "Interests" at bounding box center [498, 122] width 39 height 24
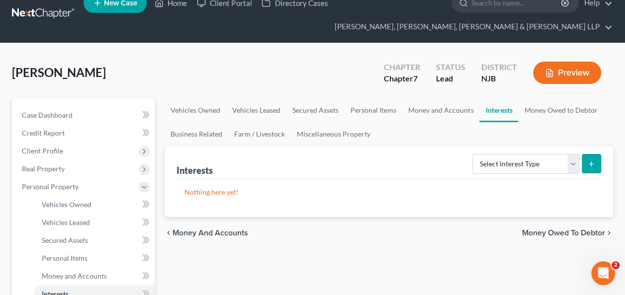
scroll to position [14, 0]
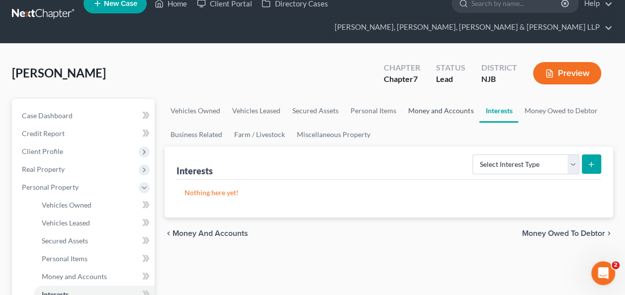
click at [453, 106] on link "Money and Accounts" at bounding box center [440, 111] width 77 height 24
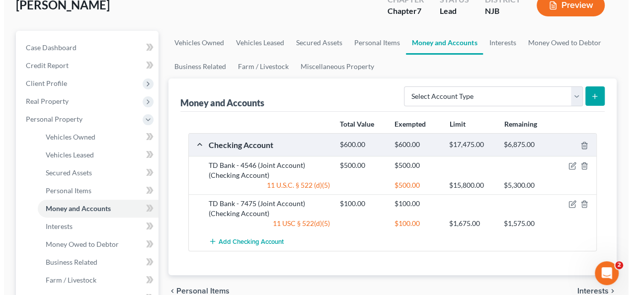
scroll to position [83, 0]
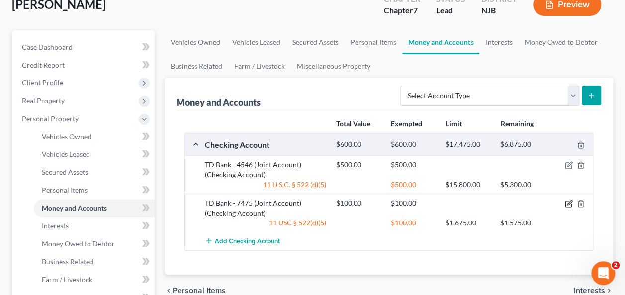
click at [569, 202] on icon "button" at bounding box center [569, 204] width 8 height 8
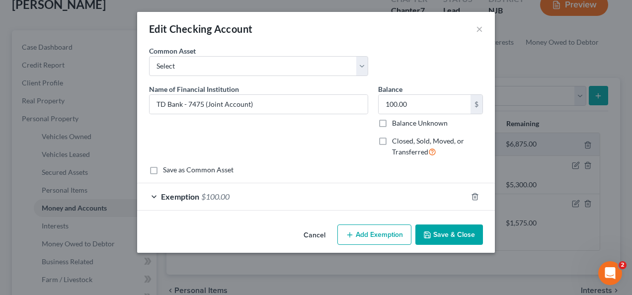
click at [336, 205] on div "Exemption $100.00" at bounding box center [302, 196] width 330 height 26
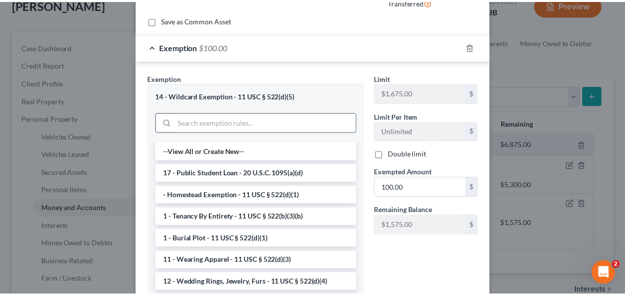
scroll to position [153, 0]
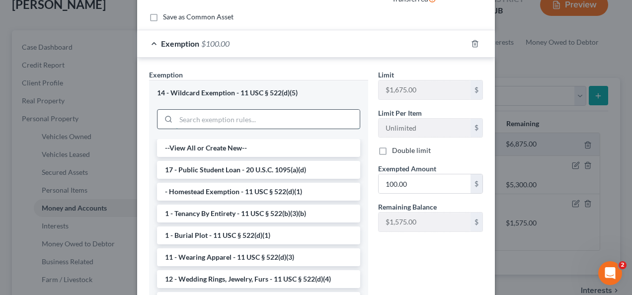
click at [269, 110] on input "search" at bounding box center [268, 119] width 184 height 19
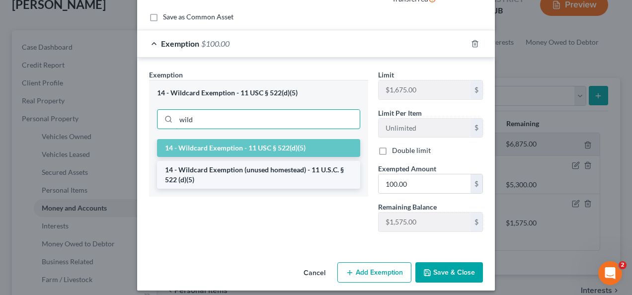
type input "wild"
click at [227, 168] on li "14 - Wildcard Exemption (unused homestead) - 11 U.S.C. § 522 (d)(5)" at bounding box center [258, 175] width 203 height 28
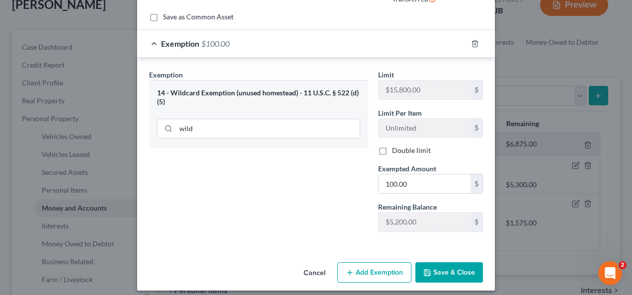
click at [433, 266] on button "Save & Close" at bounding box center [450, 273] width 68 height 21
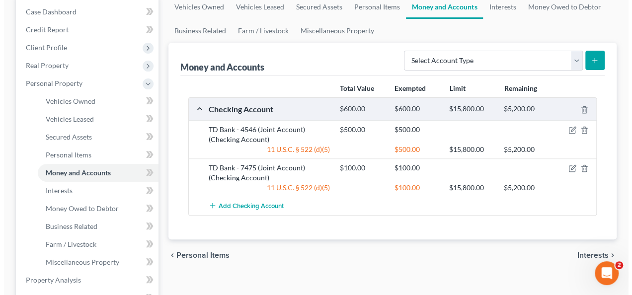
scroll to position [122, 0]
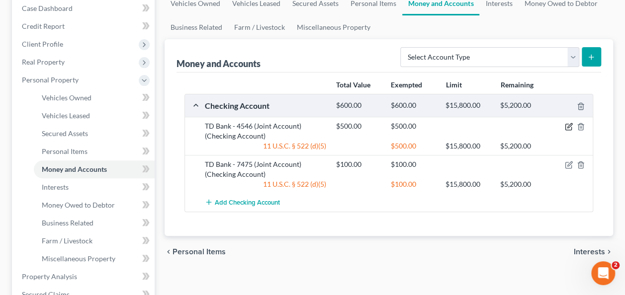
click at [568, 123] on icon "button" at bounding box center [569, 127] width 8 height 8
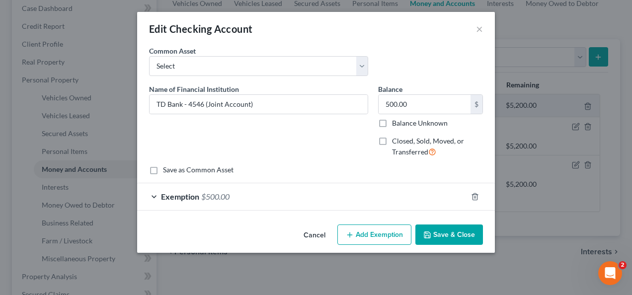
click at [402, 185] on div "Exemption $500.00" at bounding box center [302, 196] width 330 height 26
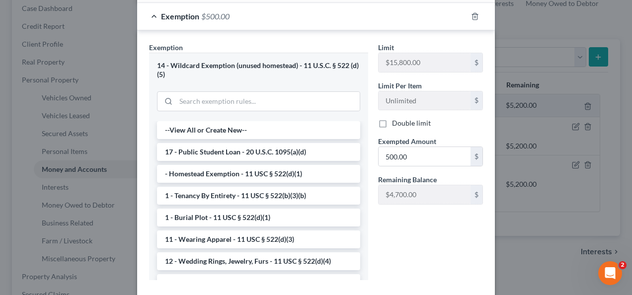
scroll to position [181, 0]
click at [438, 158] on input "500.00" at bounding box center [425, 156] width 92 height 19
type input "0"
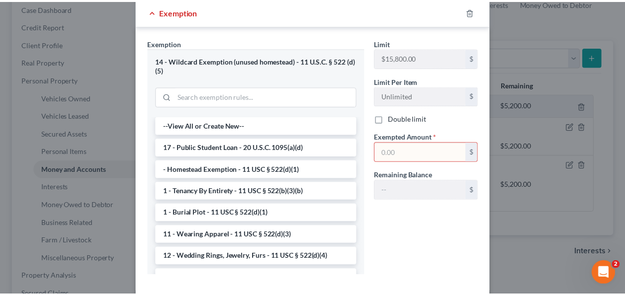
scroll to position [235, 0]
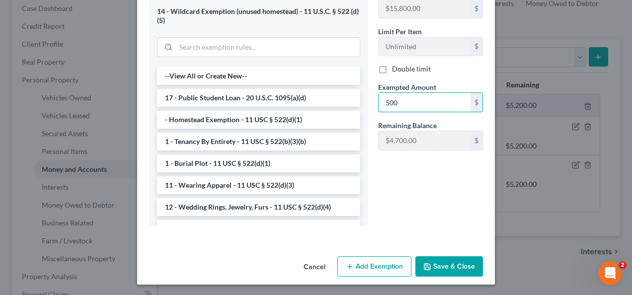
type input "500"
click at [441, 268] on button "Save & Close" at bounding box center [450, 267] width 68 height 21
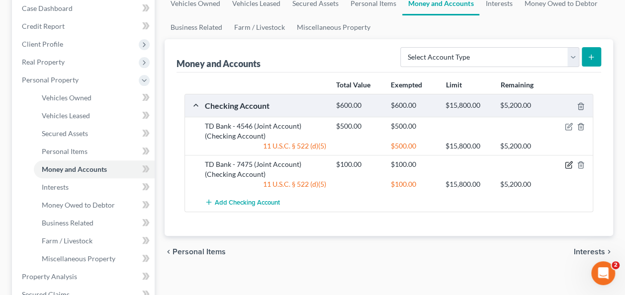
click at [568, 164] on icon "button" at bounding box center [569, 164] width 4 height 4
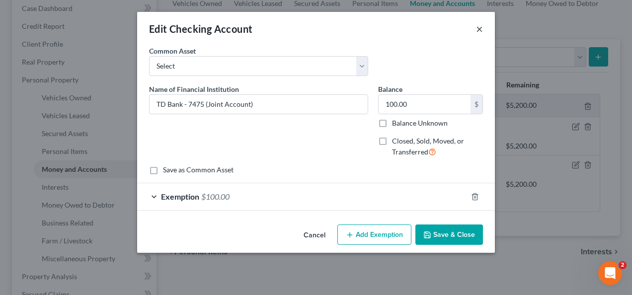
click at [477, 28] on button "×" at bounding box center [479, 29] width 7 height 12
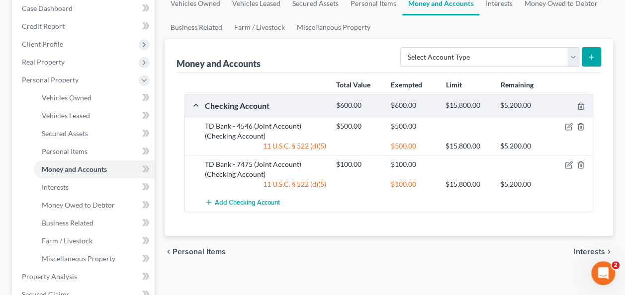
scroll to position [0, 0]
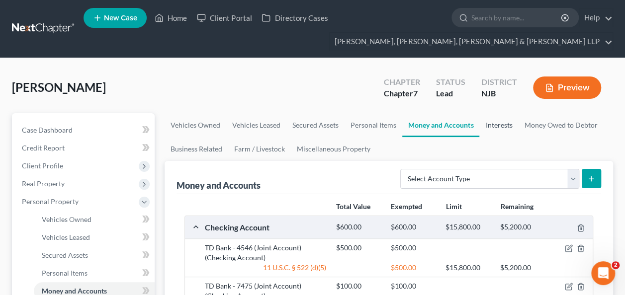
click at [505, 130] on link "Interests" at bounding box center [498, 125] width 39 height 24
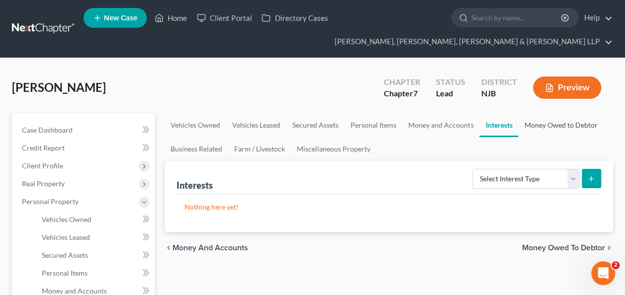
click at [524, 125] on link "Money Owed to Debtor" at bounding box center [560, 125] width 85 height 24
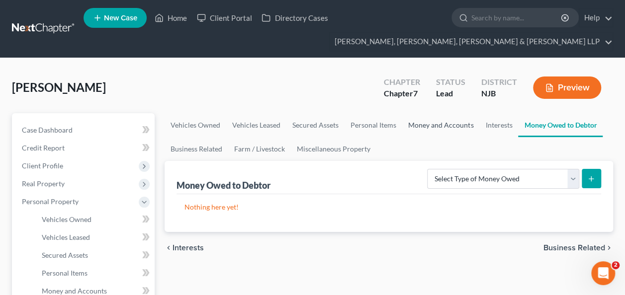
click at [459, 127] on link "Money and Accounts" at bounding box center [440, 125] width 77 height 24
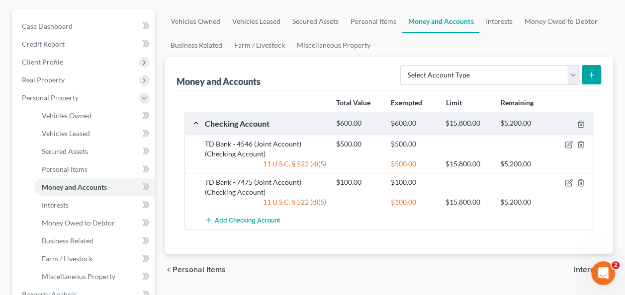
scroll to position [113, 0]
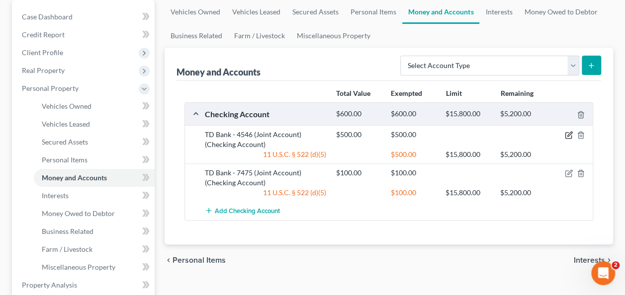
click at [570, 136] on icon "button" at bounding box center [569, 135] width 8 height 8
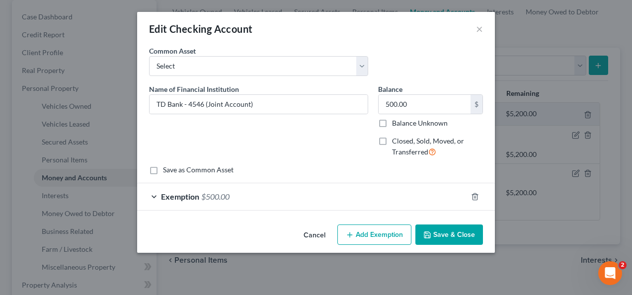
click at [462, 194] on div "Exemption $500.00" at bounding box center [302, 196] width 330 height 26
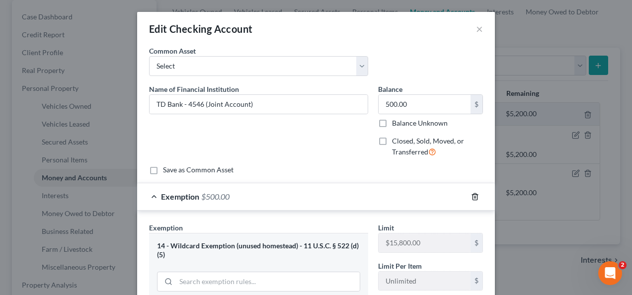
click at [474, 196] on icon "button" at bounding box center [475, 196] width 4 height 6
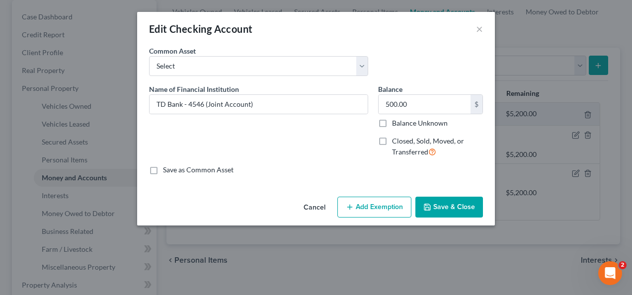
click at [460, 221] on div "Cancel Add Exemption Save & Close" at bounding box center [316, 209] width 358 height 33
click at [452, 212] on button "Save & Close" at bounding box center [450, 207] width 68 height 21
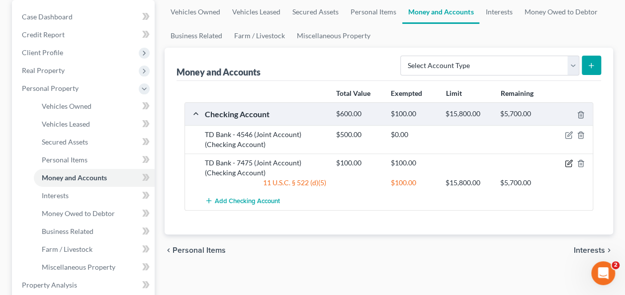
click at [568, 166] on icon "button" at bounding box center [569, 164] width 8 height 8
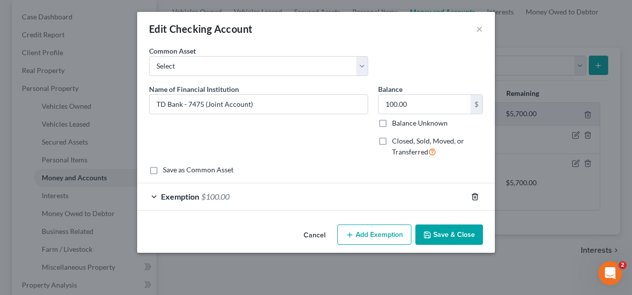
click at [479, 196] on icon "button" at bounding box center [475, 197] width 8 height 8
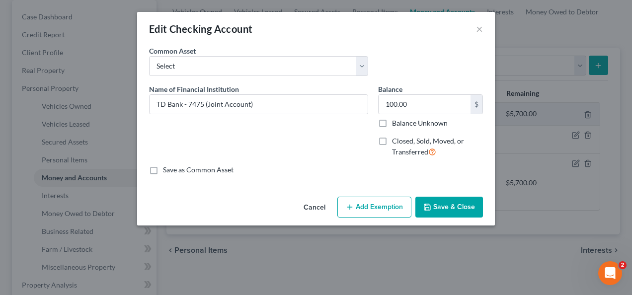
click at [447, 211] on button "Save & Close" at bounding box center [450, 207] width 68 height 21
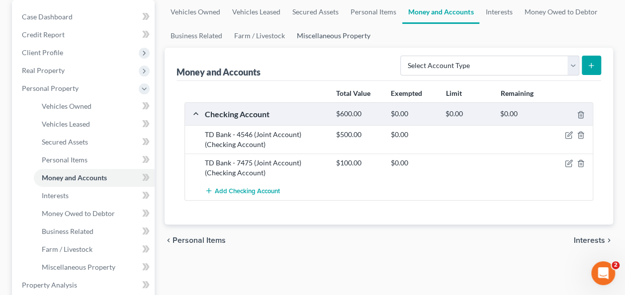
click at [334, 29] on link "Miscellaneous Property" at bounding box center [334, 36] width 86 height 24
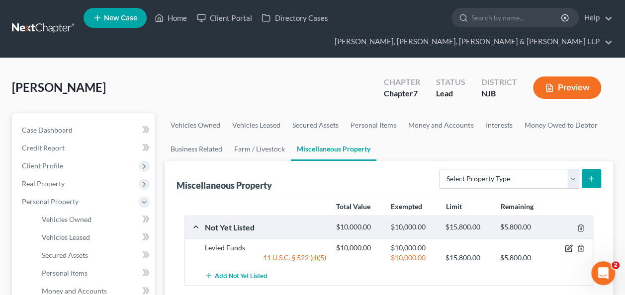
click at [570, 248] on icon "button" at bounding box center [569, 248] width 4 height 4
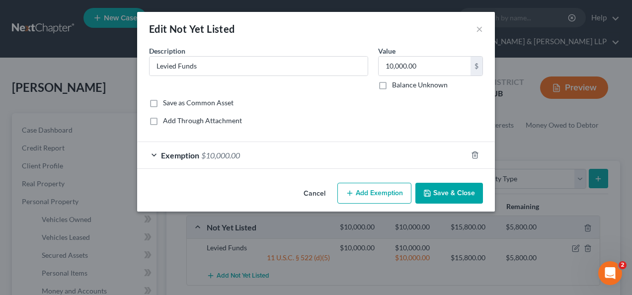
click at [426, 159] on div "Exemption $10,000.00" at bounding box center [302, 155] width 330 height 26
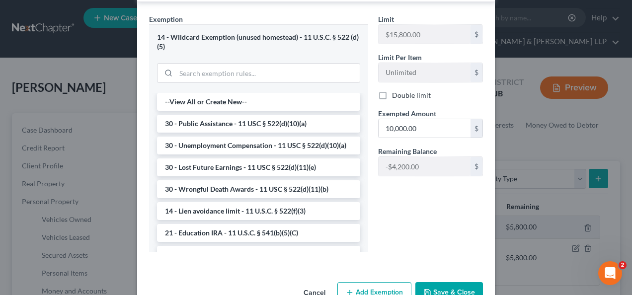
scroll to position [193, 0]
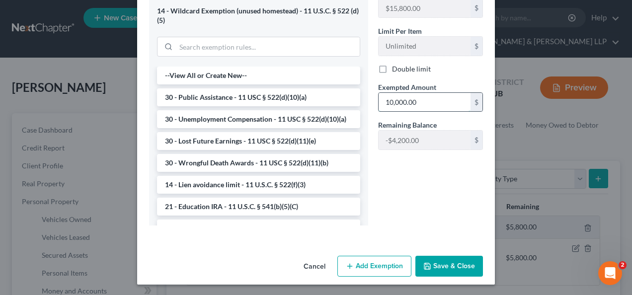
click at [402, 98] on input "10,000.00" at bounding box center [425, 102] width 92 height 19
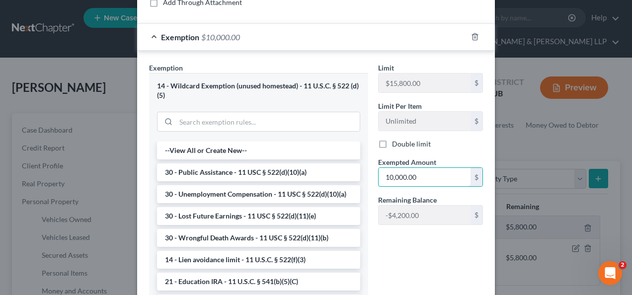
scroll to position [0, 0]
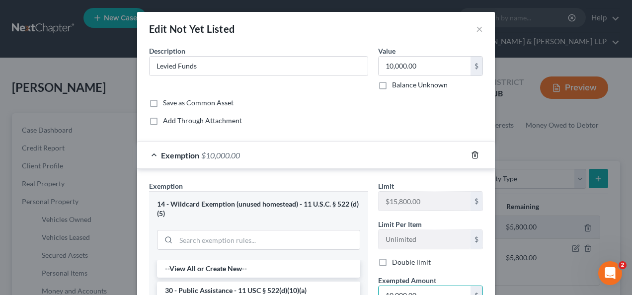
click at [474, 152] on icon "button" at bounding box center [475, 155] width 8 height 8
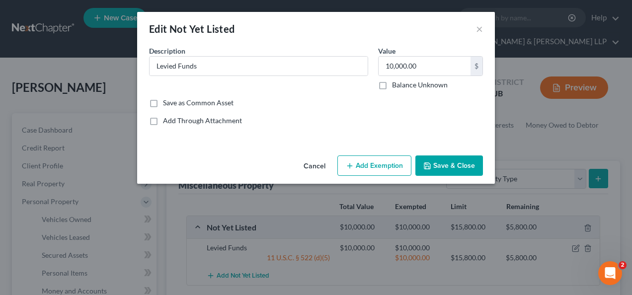
click at [386, 166] on button "Add Exemption" at bounding box center [375, 166] width 74 height 21
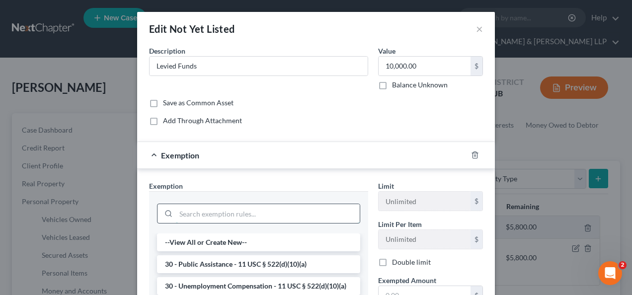
click at [248, 214] on input "search" at bounding box center [268, 213] width 184 height 19
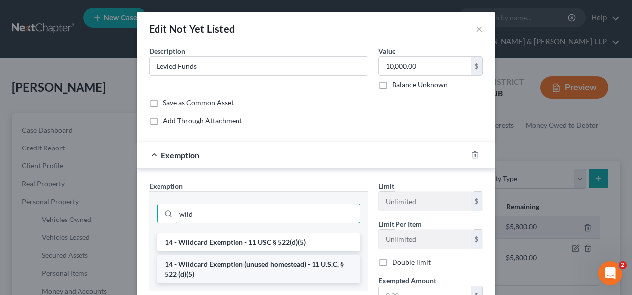
type input "wild"
click at [251, 272] on li "14 - Wildcard Exemption (unused homestead) - 11 U.S.C. § 522 (d)(5)" at bounding box center [258, 270] width 203 height 28
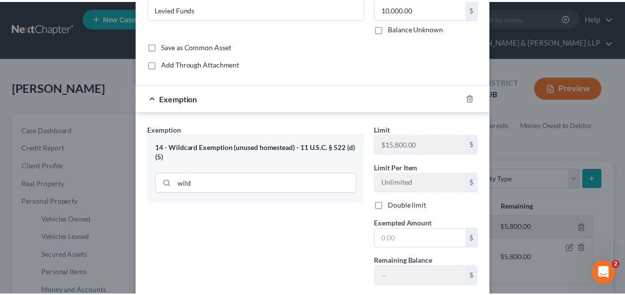
scroll to position [117, 0]
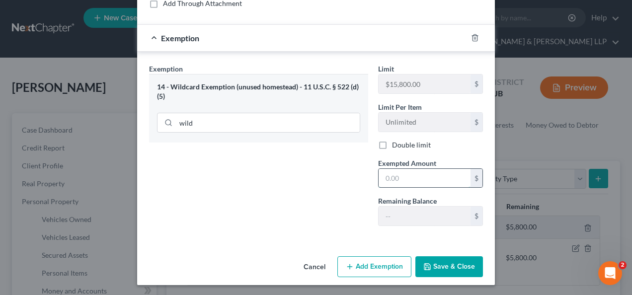
click at [408, 179] on input "text" at bounding box center [425, 178] width 92 height 19
type input "10,000"
click at [454, 267] on button "Save & Close" at bounding box center [450, 267] width 68 height 21
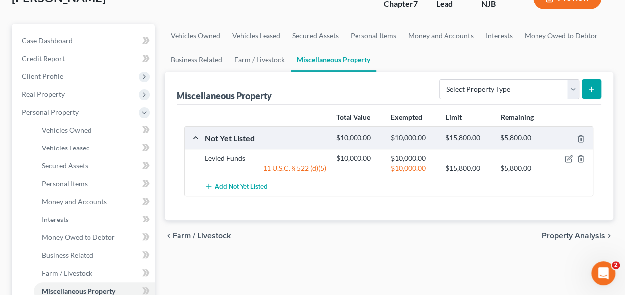
scroll to position [85, 0]
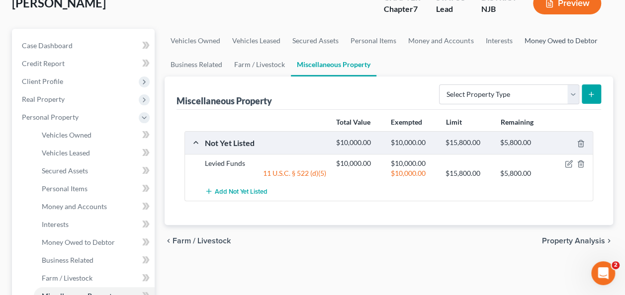
click at [532, 41] on link "Money Owed to Debtor" at bounding box center [560, 41] width 85 height 24
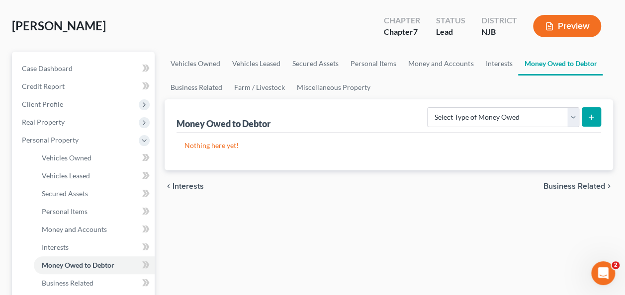
scroll to position [69, 0]
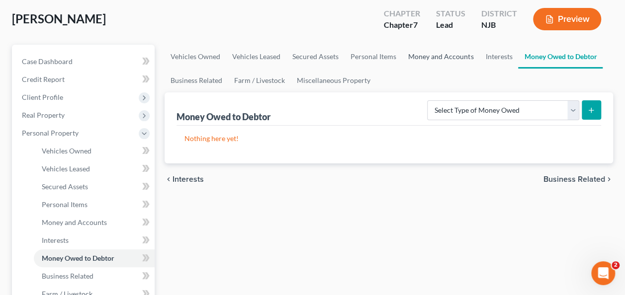
click at [451, 61] on link "Money and Accounts" at bounding box center [440, 57] width 77 height 24
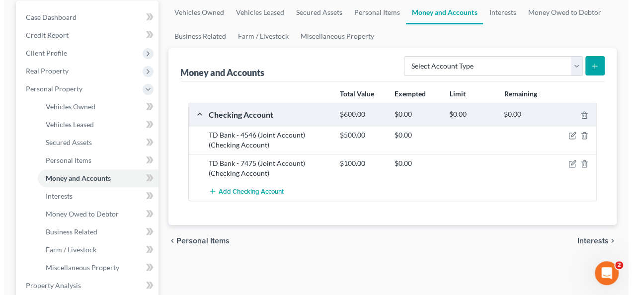
scroll to position [124, 0]
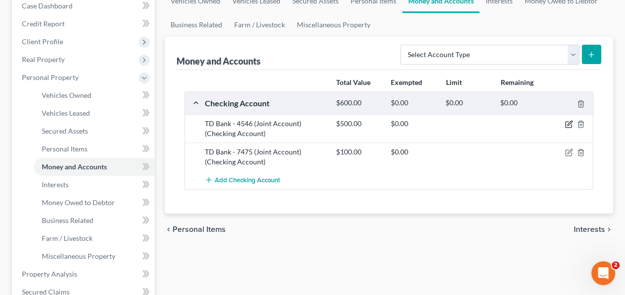
click at [565, 120] on icon "button" at bounding box center [569, 124] width 8 height 8
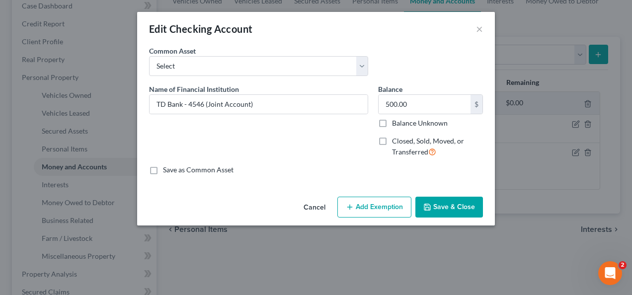
click at [388, 203] on button "Add Exemption" at bounding box center [375, 207] width 74 height 21
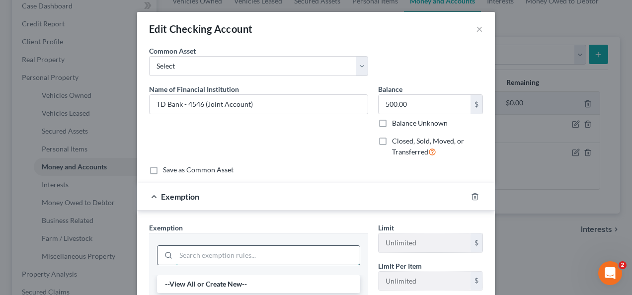
click at [273, 251] on input "search" at bounding box center [268, 255] width 184 height 19
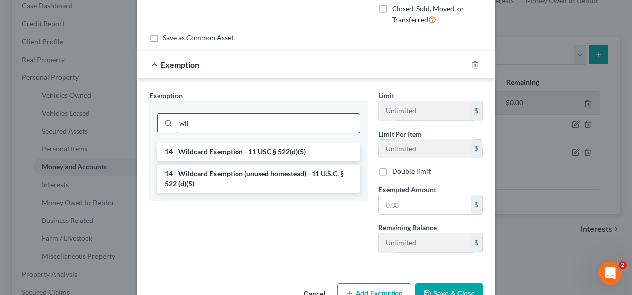
scroll to position [136, 0]
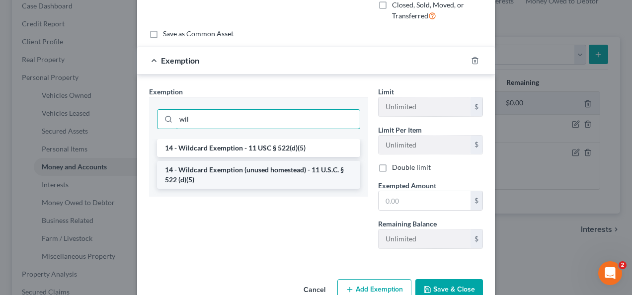
type input "wil"
click at [223, 177] on li "14 - Wildcard Exemption (unused homestead) - 11 U.S.C. § 522 (d)(5)" at bounding box center [258, 175] width 203 height 28
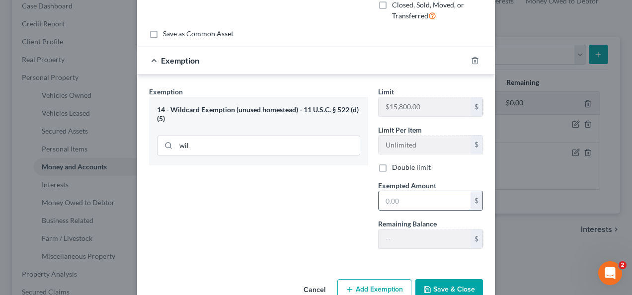
click at [390, 195] on input "text" at bounding box center [425, 200] width 92 height 19
type input "0.00"
click at [433, 288] on button "Save & Close" at bounding box center [450, 289] width 68 height 21
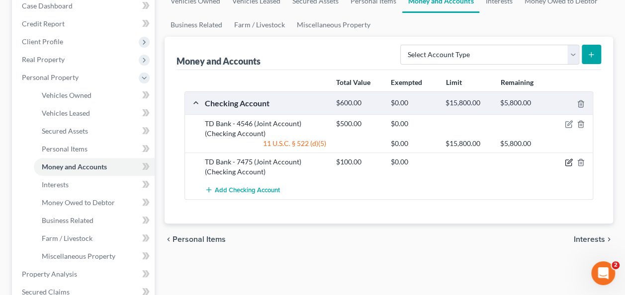
click at [571, 159] on icon "button" at bounding box center [569, 163] width 8 height 8
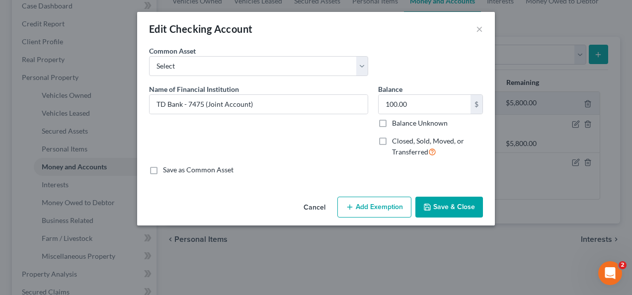
click at [368, 210] on button "Add Exemption" at bounding box center [375, 207] width 74 height 21
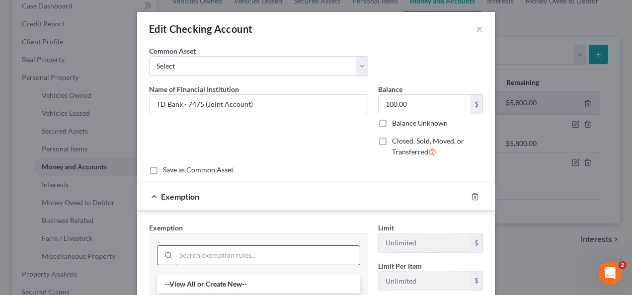
click at [247, 256] on input "search" at bounding box center [268, 255] width 184 height 19
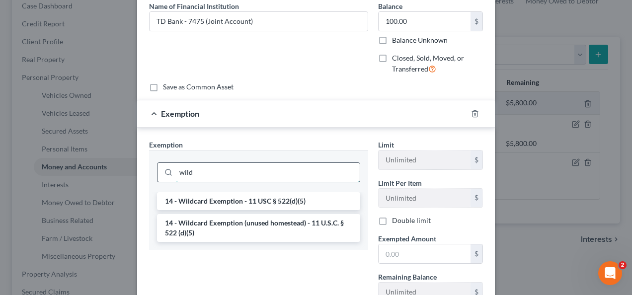
scroll to position [87, 0]
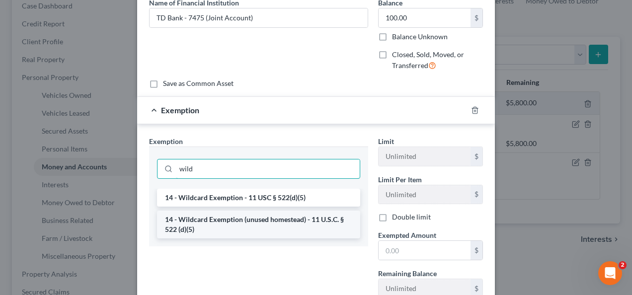
type input "wild"
click at [263, 223] on li "14 - Wildcard Exemption (unused homestead) - 11 U.S.C. § 522 (d)(5)" at bounding box center [258, 225] width 203 height 28
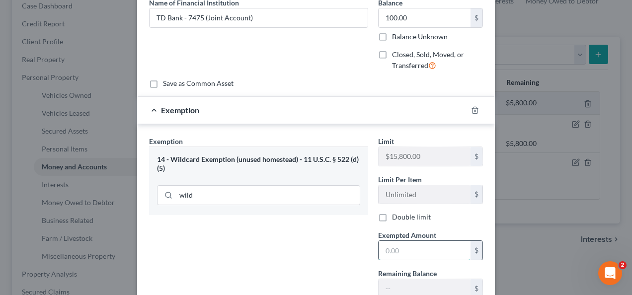
click at [425, 252] on input "text" at bounding box center [425, 250] width 92 height 19
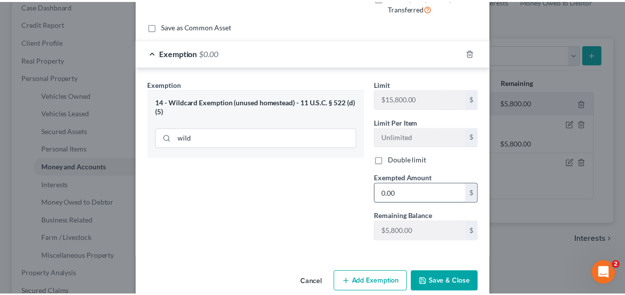
scroll to position [158, 0]
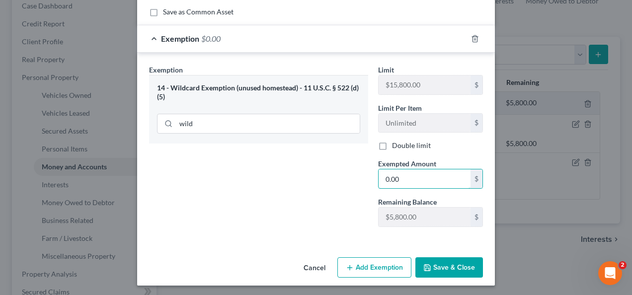
type input "0.00"
click at [449, 265] on button "Save & Close" at bounding box center [450, 268] width 68 height 21
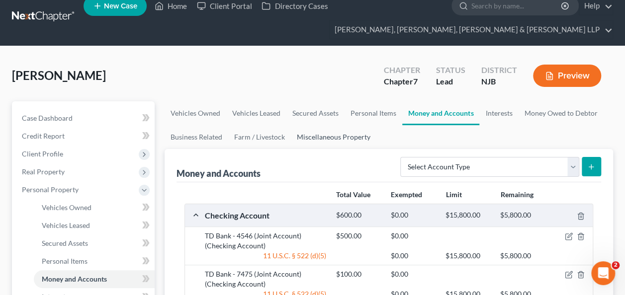
scroll to position [12, 0]
click at [78, 159] on span "Client Profile" at bounding box center [84, 154] width 141 height 18
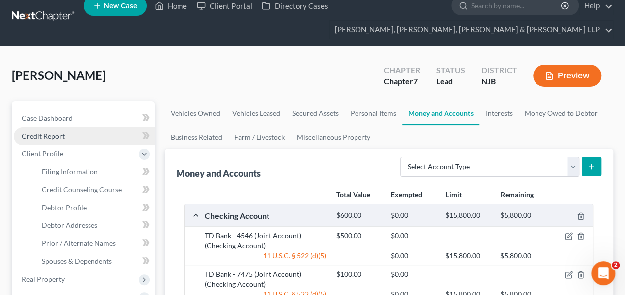
click at [74, 140] on link "Credit Report" at bounding box center [84, 136] width 141 height 18
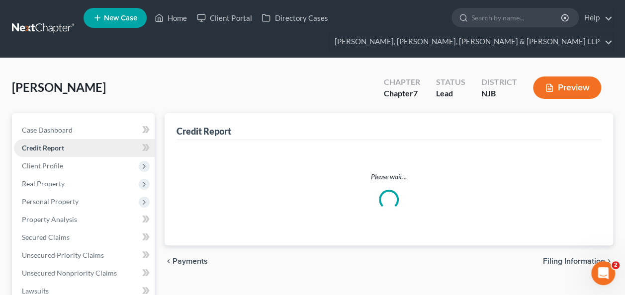
click at [62, 154] on link "Credit Report" at bounding box center [84, 148] width 141 height 18
click at [97, 149] on link "Credit Report" at bounding box center [84, 148] width 141 height 18
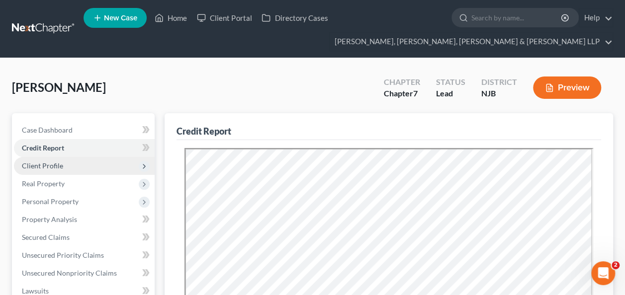
click at [76, 168] on span "Client Profile" at bounding box center [84, 166] width 141 height 18
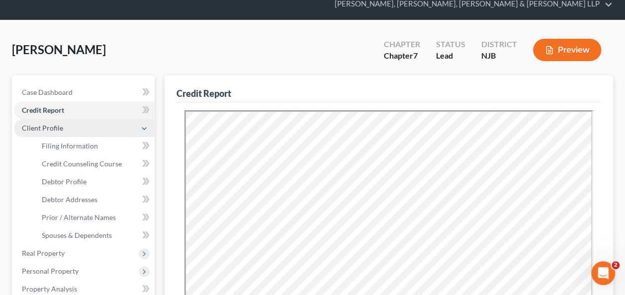
scroll to position [86, 0]
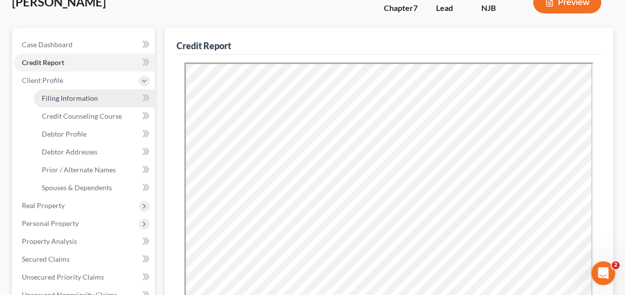
click at [92, 96] on span "Filing Information" at bounding box center [70, 98] width 56 height 8
select select "1"
select select "0"
